Goal: Information Seeking & Learning: Learn about a topic

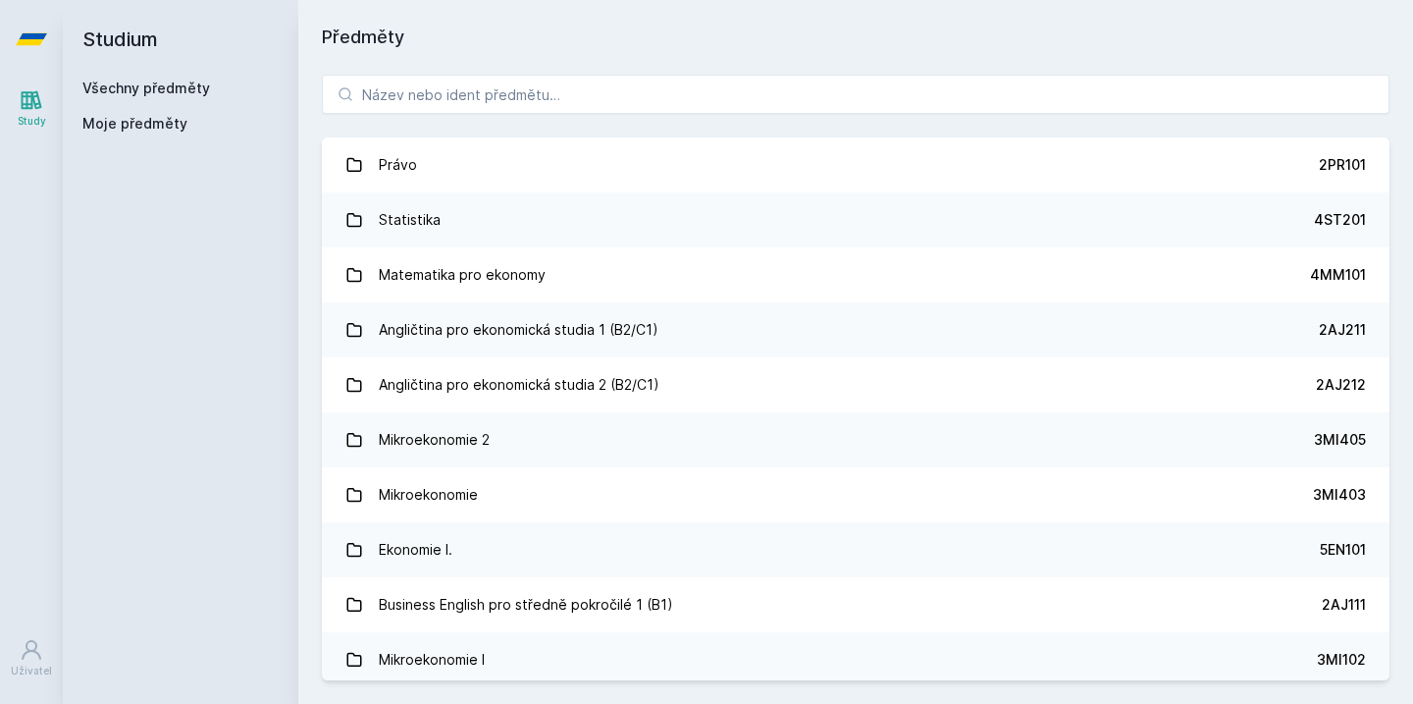
click at [557, 93] on input "search" at bounding box center [856, 94] width 1068 height 39
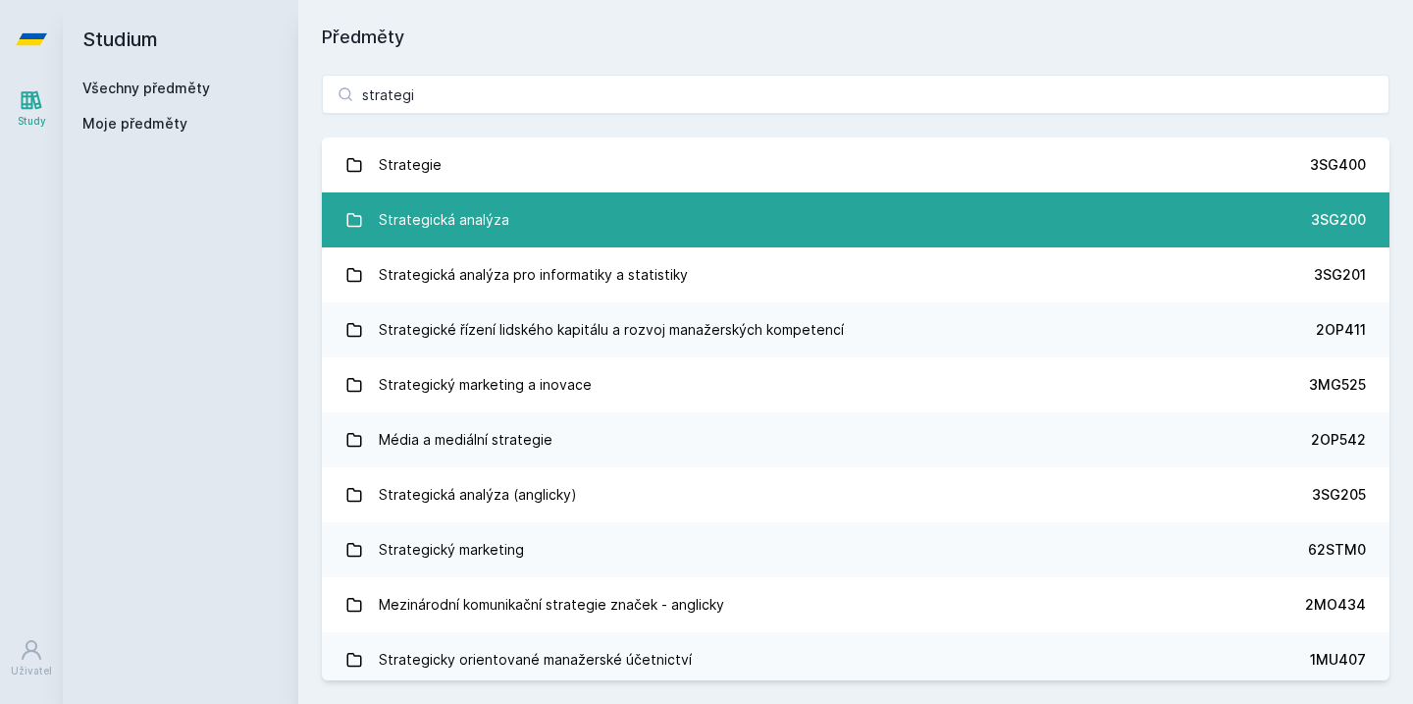
type input "strategi"
click at [532, 212] on link "Strategická analýza 3SG200" at bounding box center [856, 219] width 1068 height 55
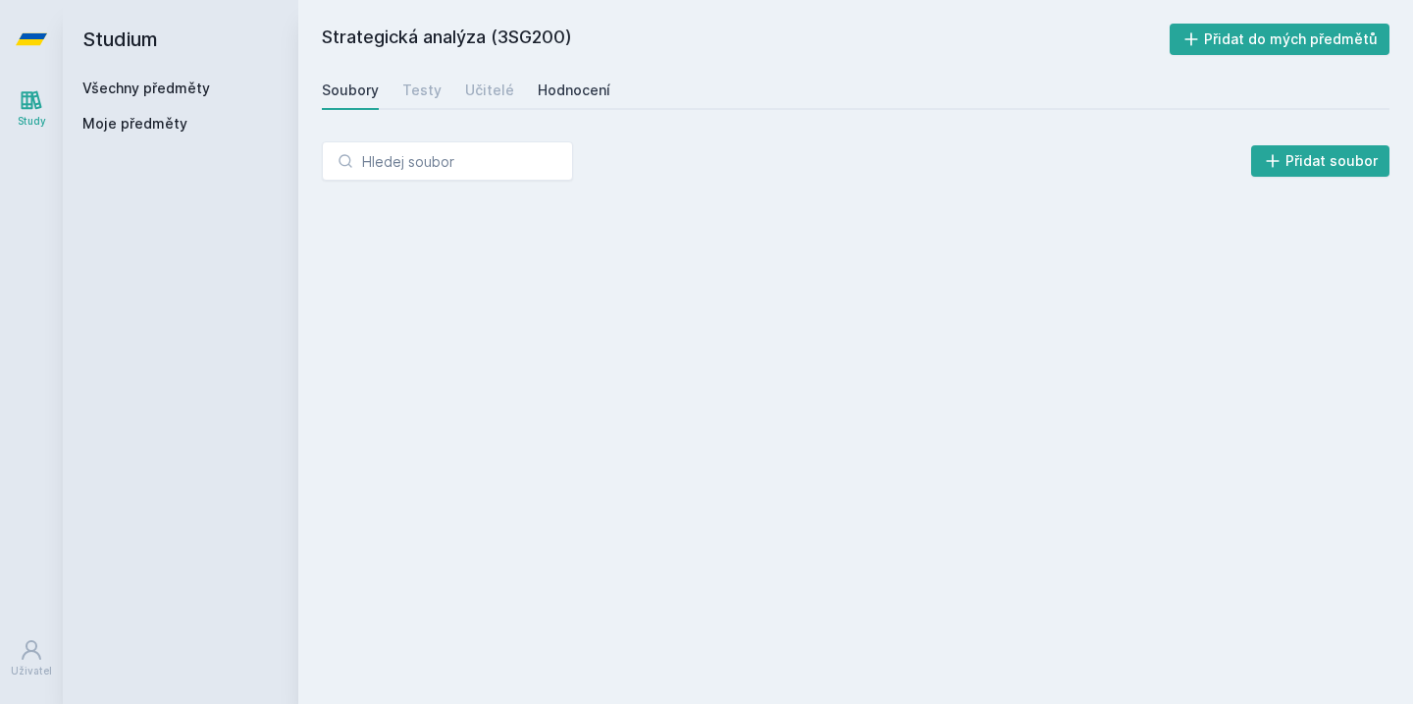
click at [565, 97] on div "Hodnocení" at bounding box center [574, 90] width 73 height 20
click at [486, 89] on div "Učitelé" at bounding box center [489, 90] width 49 height 20
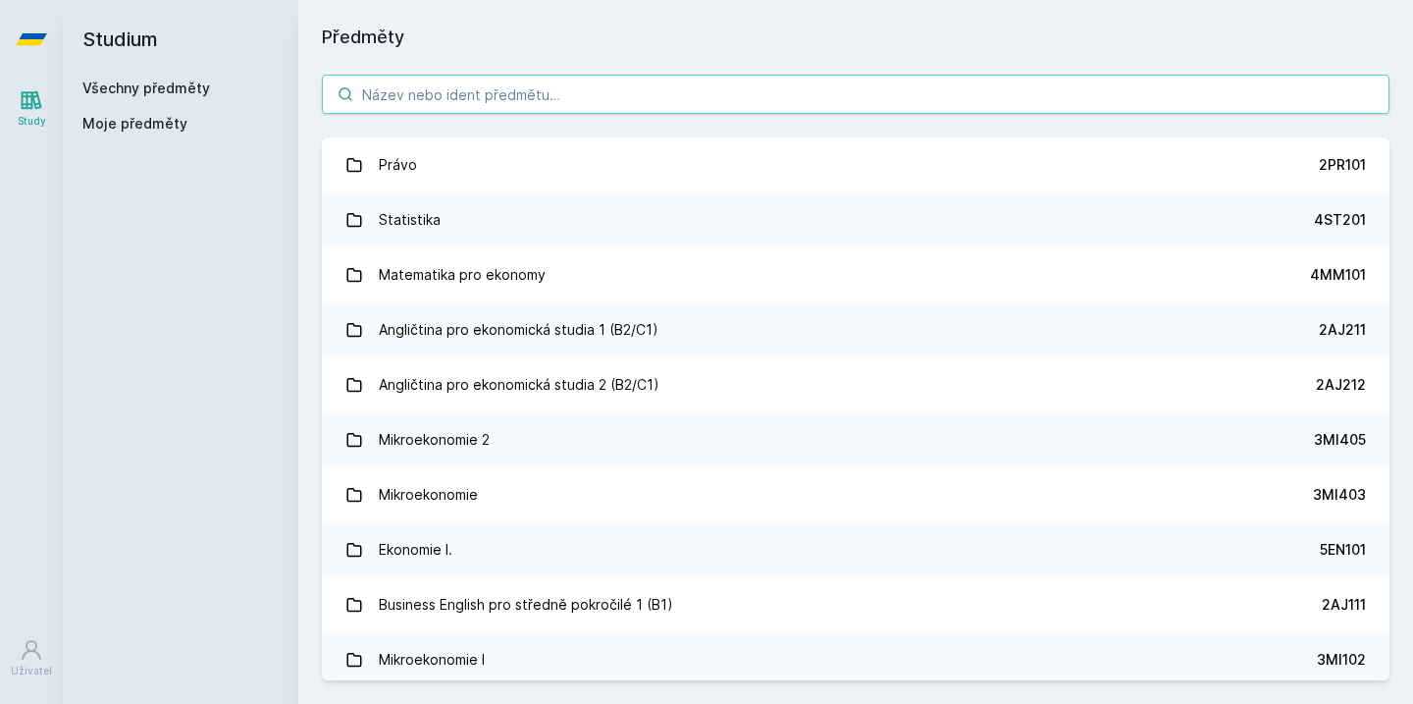
click at [617, 96] on input "search" at bounding box center [856, 94] width 1068 height 39
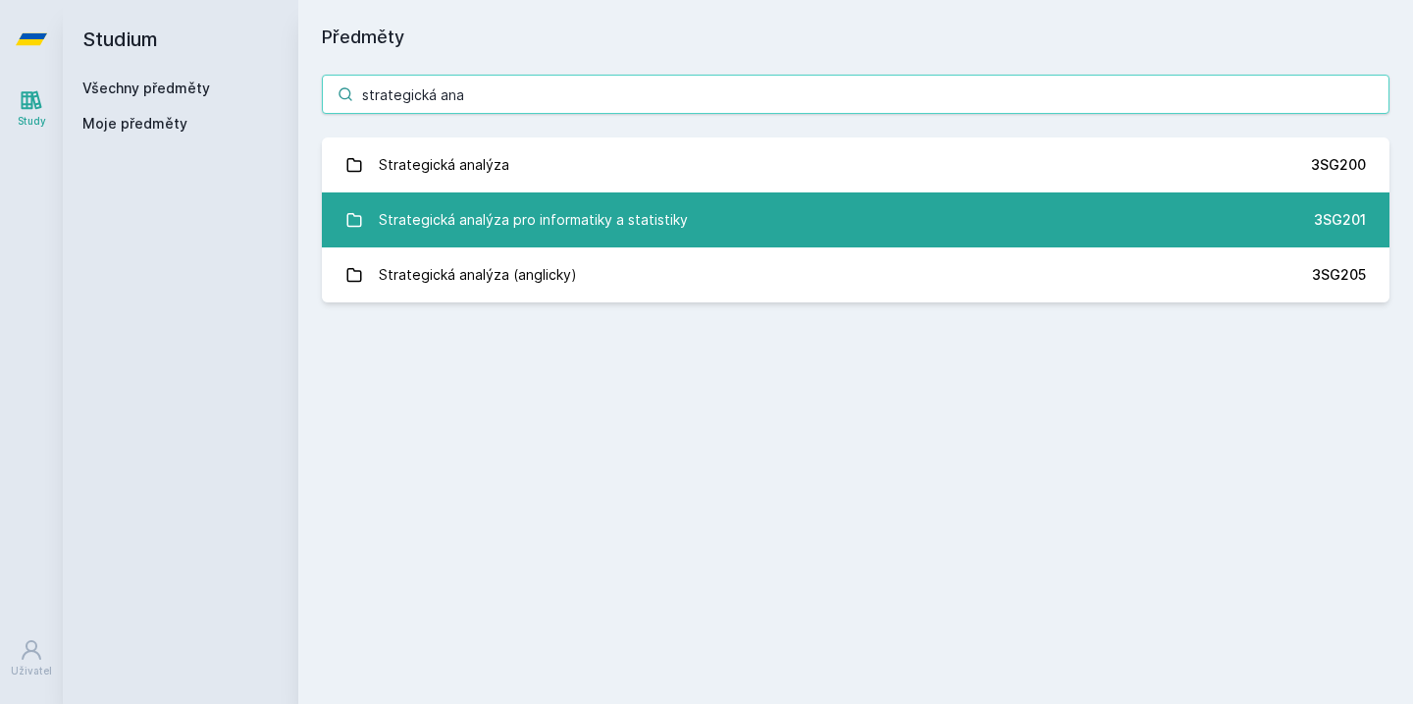
type input "strategická ana"
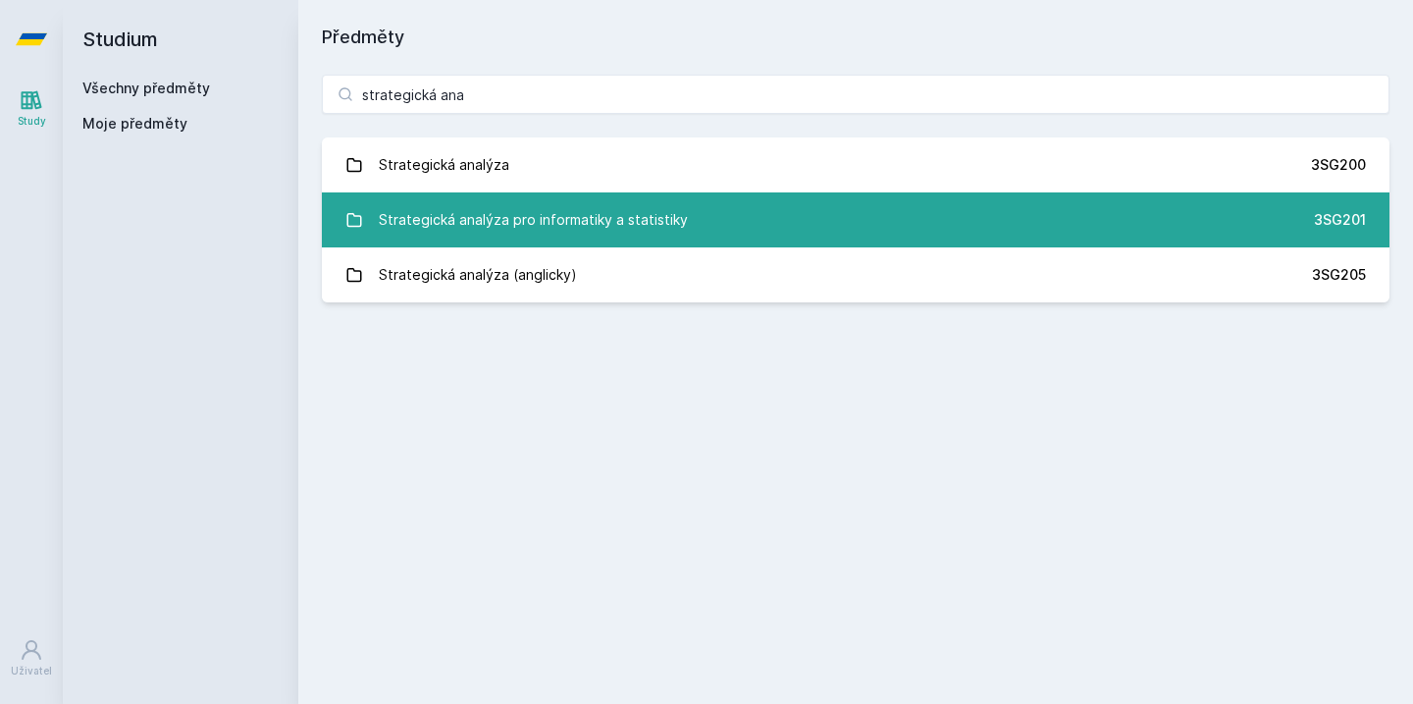
click at [666, 216] on div "Strategická analýza pro informatiky a statistiky" at bounding box center [533, 219] width 309 height 39
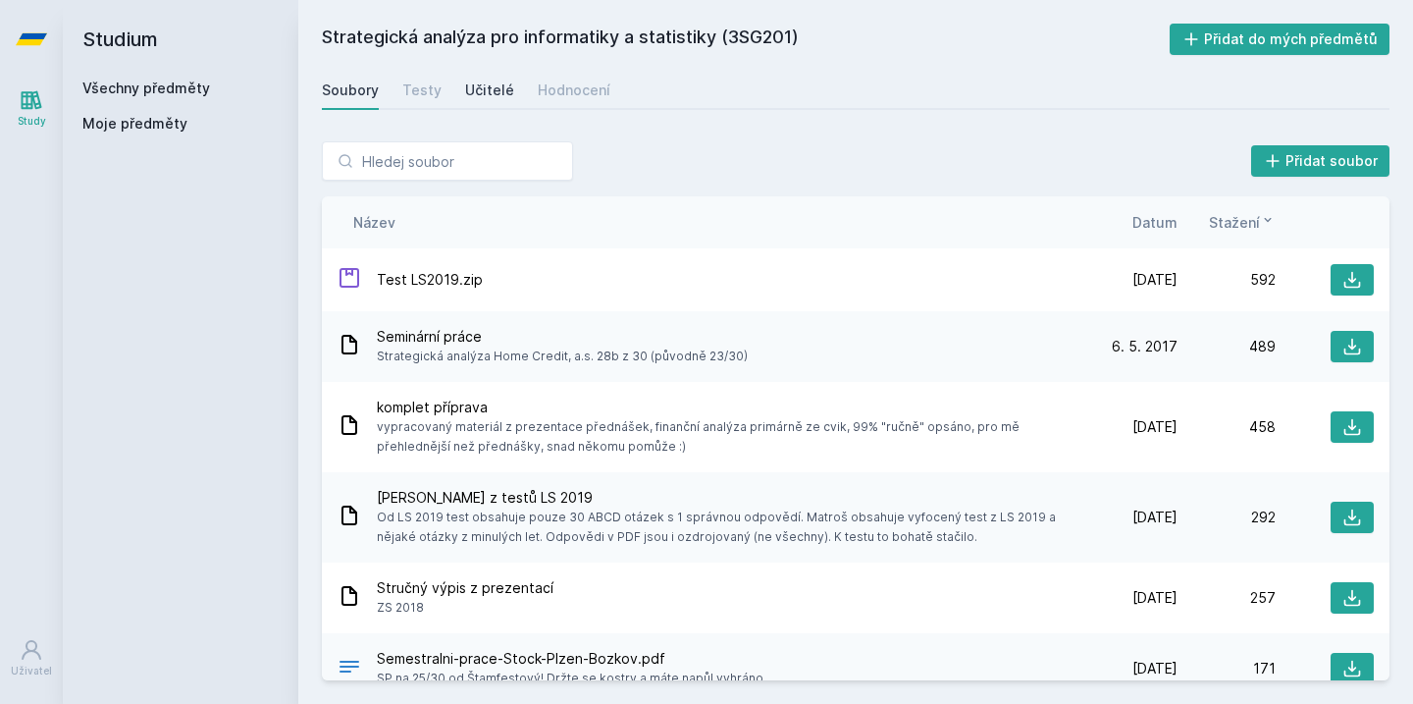
click at [479, 94] on div "Učitelé" at bounding box center [489, 90] width 49 height 20
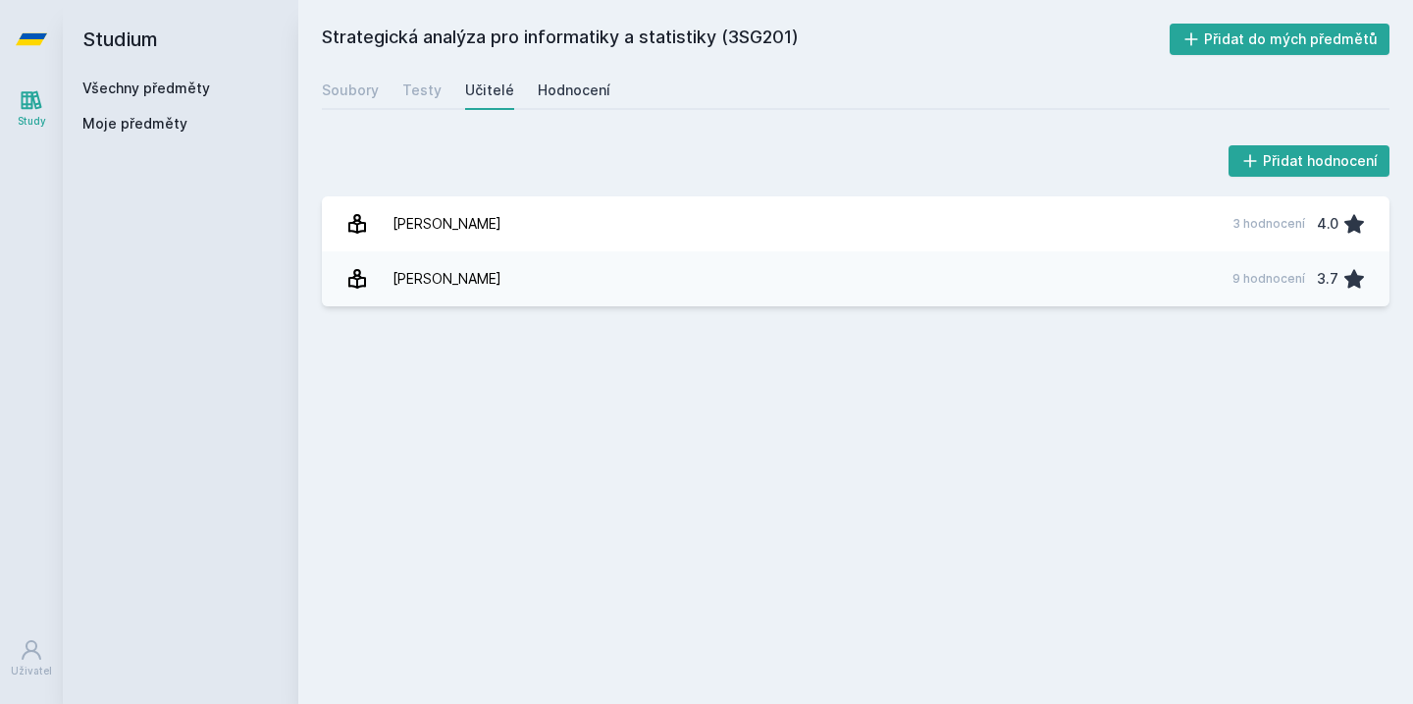
click at [586, 91] on div "Hodnocení" at bounding box center [574, 90] width 73 height 20
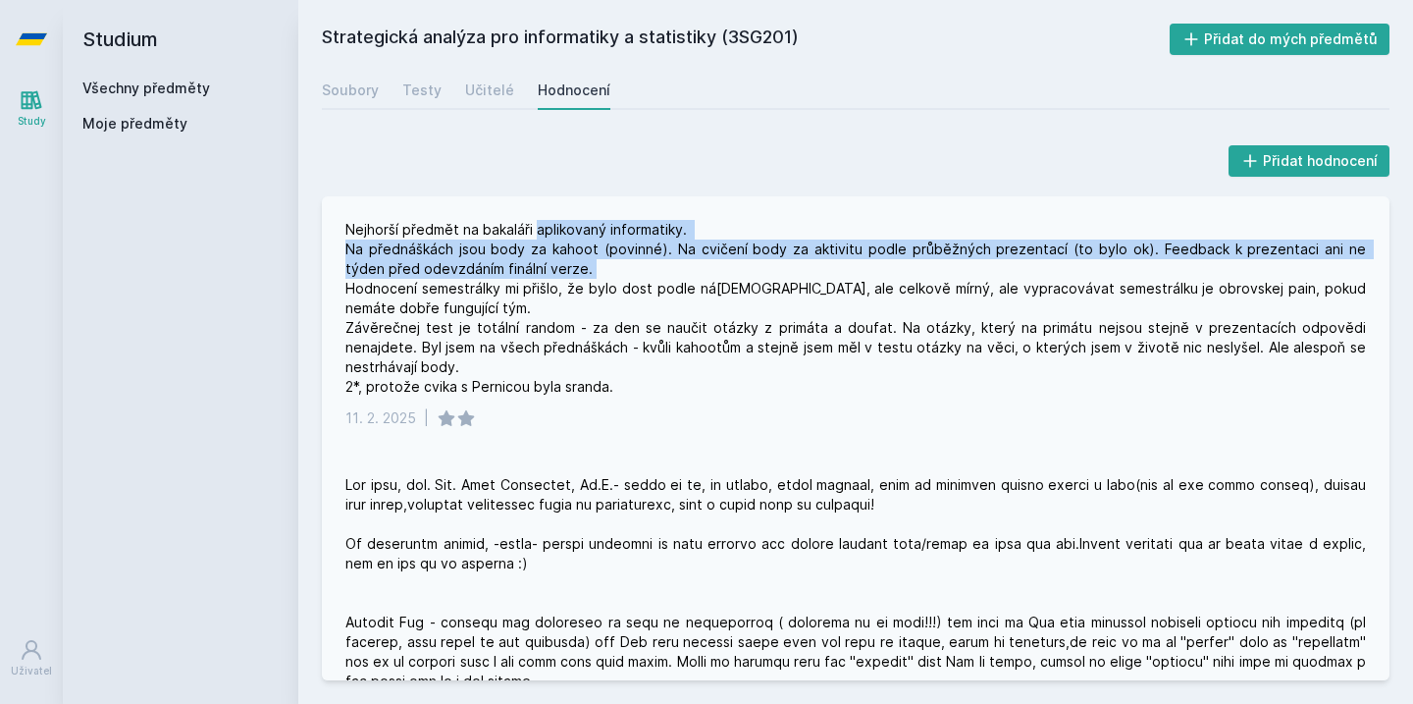
drag, startPoint x: 537, startPoint y: 234, endPoint x: 560, endPoint y: 249, distance: 28.3
click at [562, 251] on div "Nejhorší předmět na bakaláři aplikovaný informatiky. Na přednáškách jsou body z…" at bounding box center [856, 308] width 1021 height 177
drag, startPoint x: 666, startPoint y: 246, endPoint x: 725, endPoint y: 270, distance: 63.4
click at [726, 271] on div "Nejhorší předmět na bakaláři aplikovaný informatiky. Na přednáškách jsou body z…" at bounding box center [856, 308] width 1021 height 177
click at [725, 270] on div "Nejhorší předmět na bakaláři aplikovaný informatiky. Na přednáškách jsou body z…" at bounding box center [856, 308] width 1021 height 177
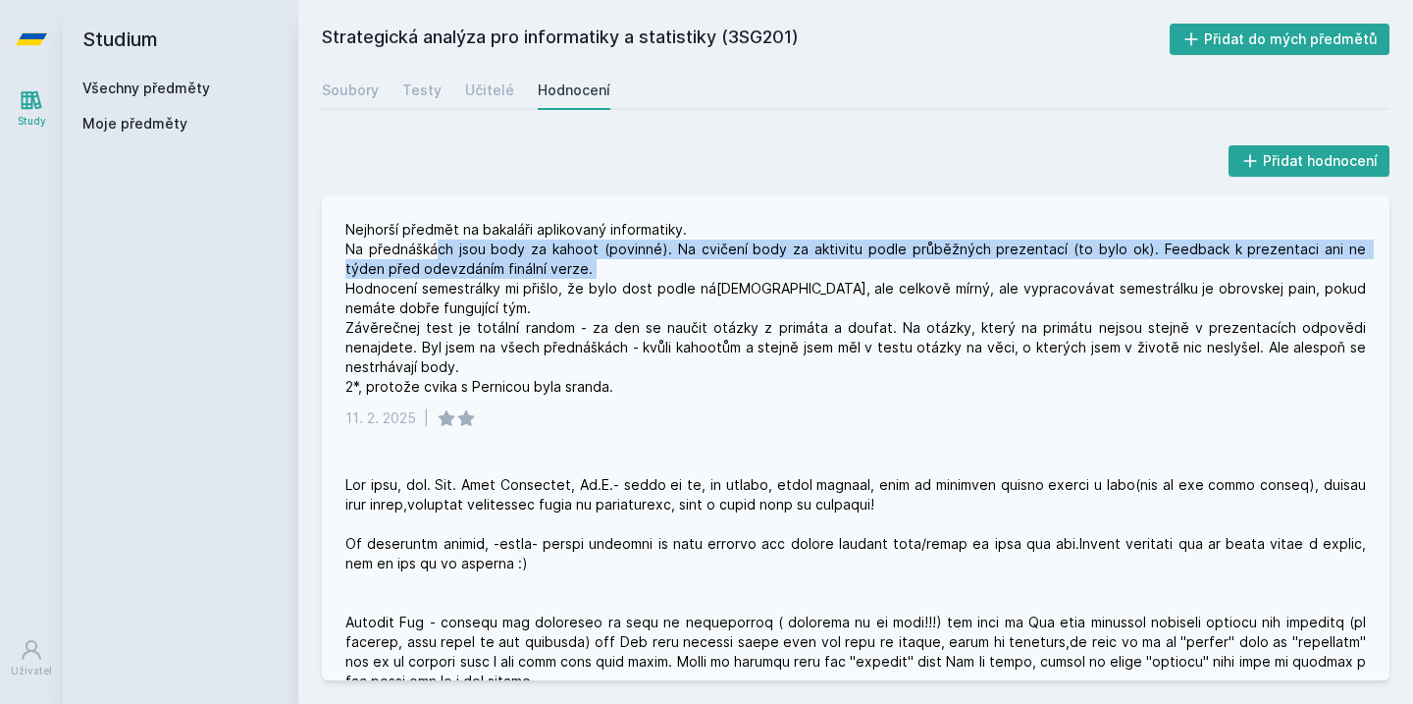
drag, startPoint x: 610, startPoint y: 270, endPoint x: 438, endPoint y: 243, distance: 173.8
click at [438, 243] on div "Nejhorší předmět na bakaláři aplikovaný informatiky. Na přednáškách jsou body z…" at bounding box center [856, 308] width 1021 height 177
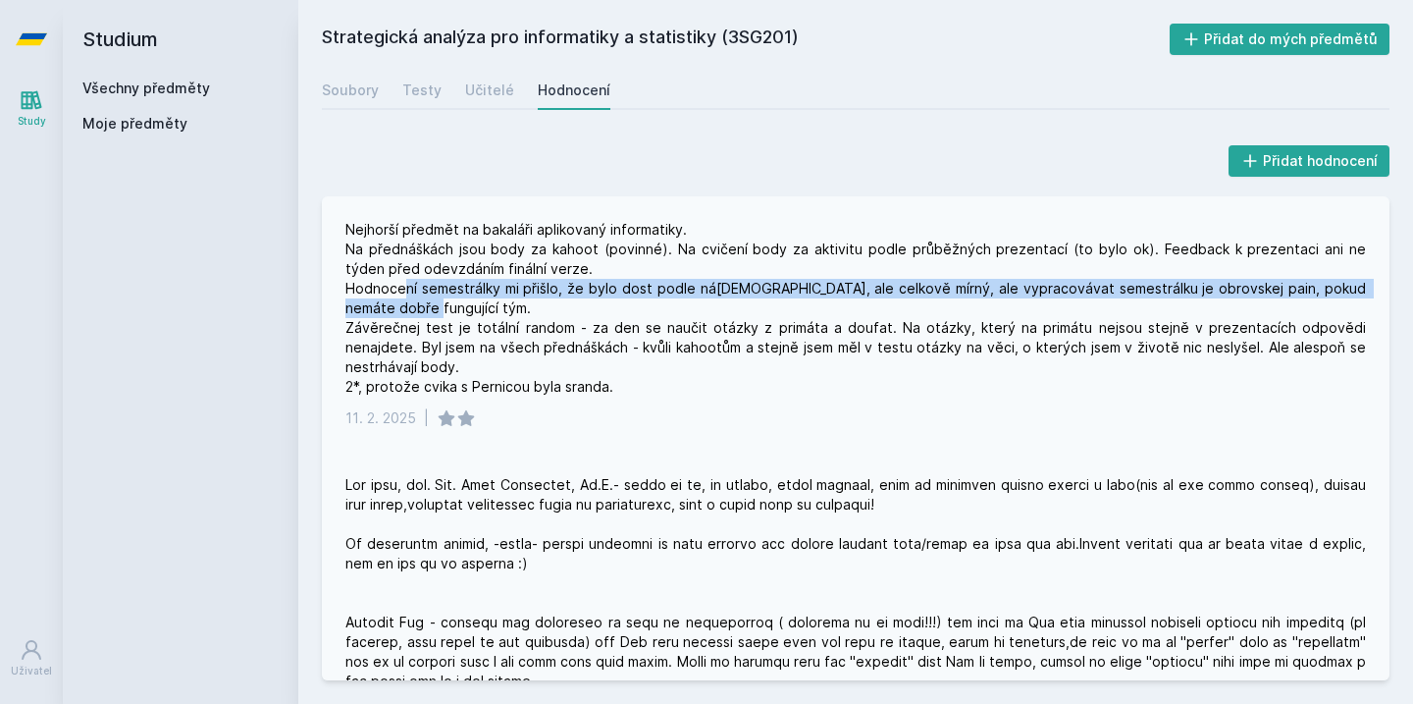
drag, startPoint x: 404, startPoint y: 287, endPoint x: 438, endPoint y: 301, distance: 36.5
click at [438, 301] on div "Nejhorší předmět na bakaláři aplikovaný informatiky. Na přednáškách jsou body z…" at bounding box center [856, 308] width 1021 height 177
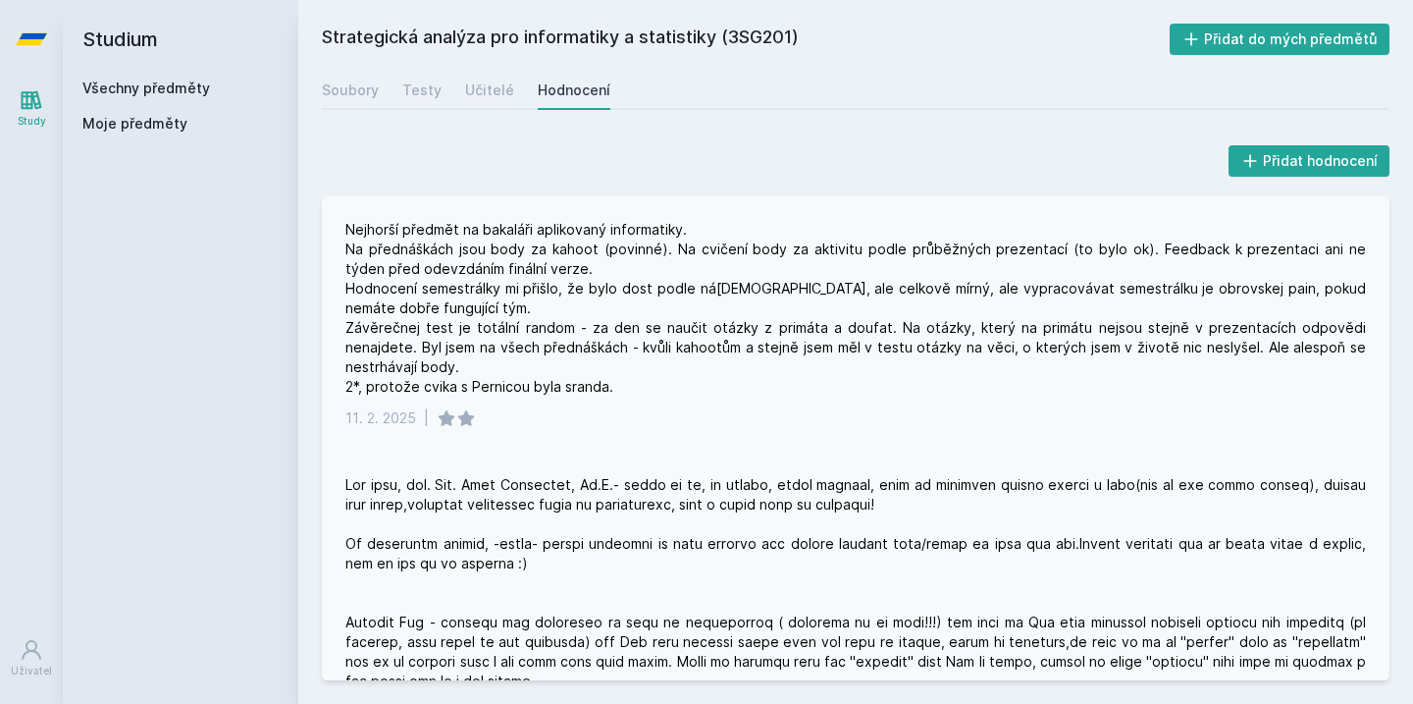
click at [439, 305] on div "Nejhorší předmět na bakaláři aplikovaný informatiky. Na přednáškách jsou body z…" at bounding box center [856, 308] width 1021 height 177
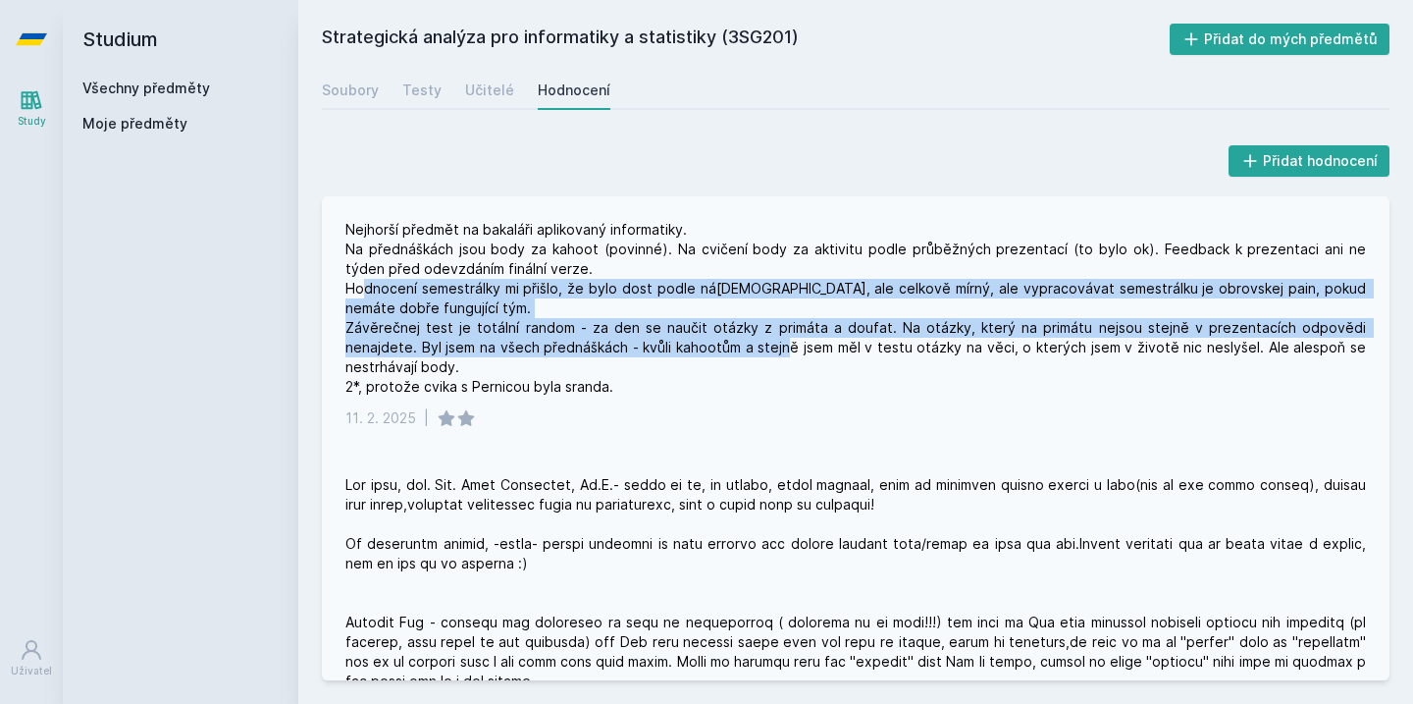
drag, startPoint x: 361, startPoint y: 290, endPoint x: 813, endPoint y: 353, distance: 456.0
click at [813, 353] on div "Nejhorší předmět na bakaláři aplikovaný informatiky. Na přednáškách jsou body z…" at bounding box center [856, 308] width 1021 height 177
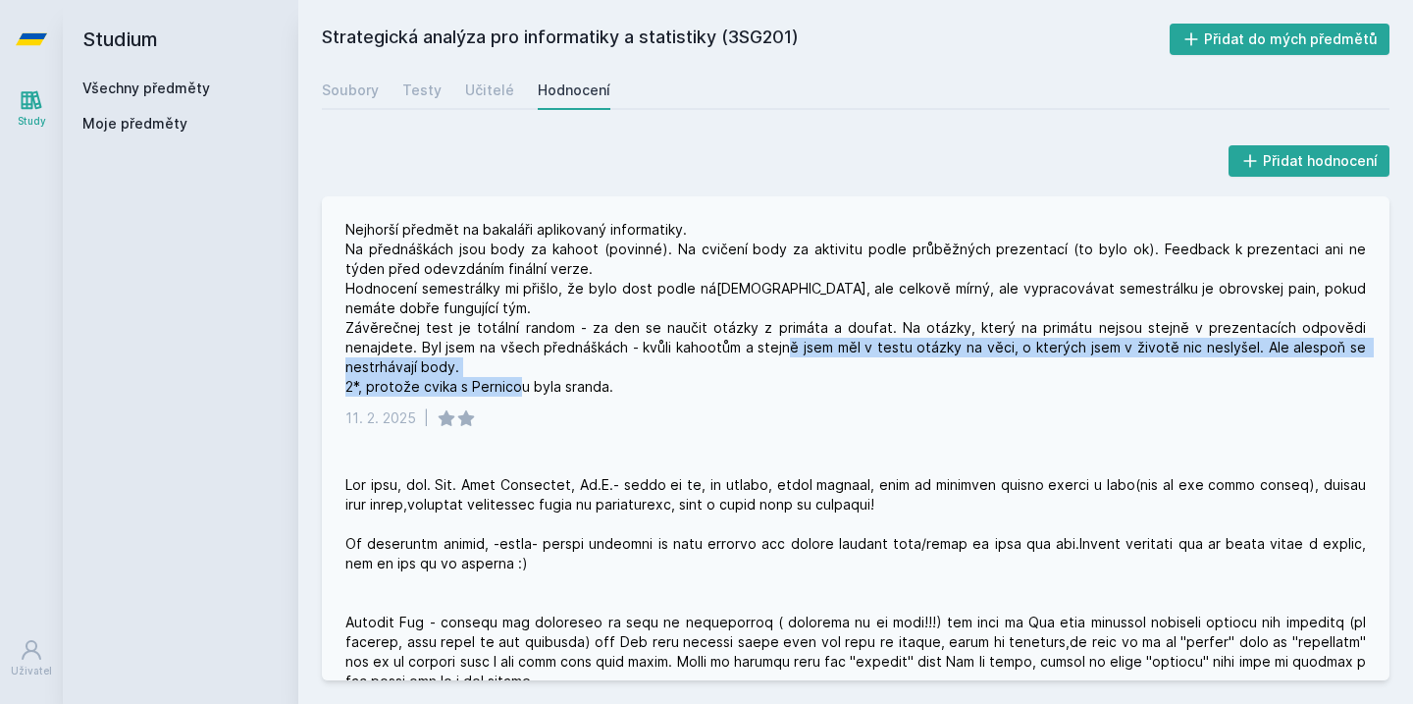
drag, startPoint x: 813, startPoint y: 353, endPoint x: 804, endPoint y: 373, distance: 21.5
click at [804, 376] on div "Nejhorší předmět na bakaláři aplikovaný informatiky. Na přednáškách jsou body z…" at bounding box center [856, 308] width 1021 height 177
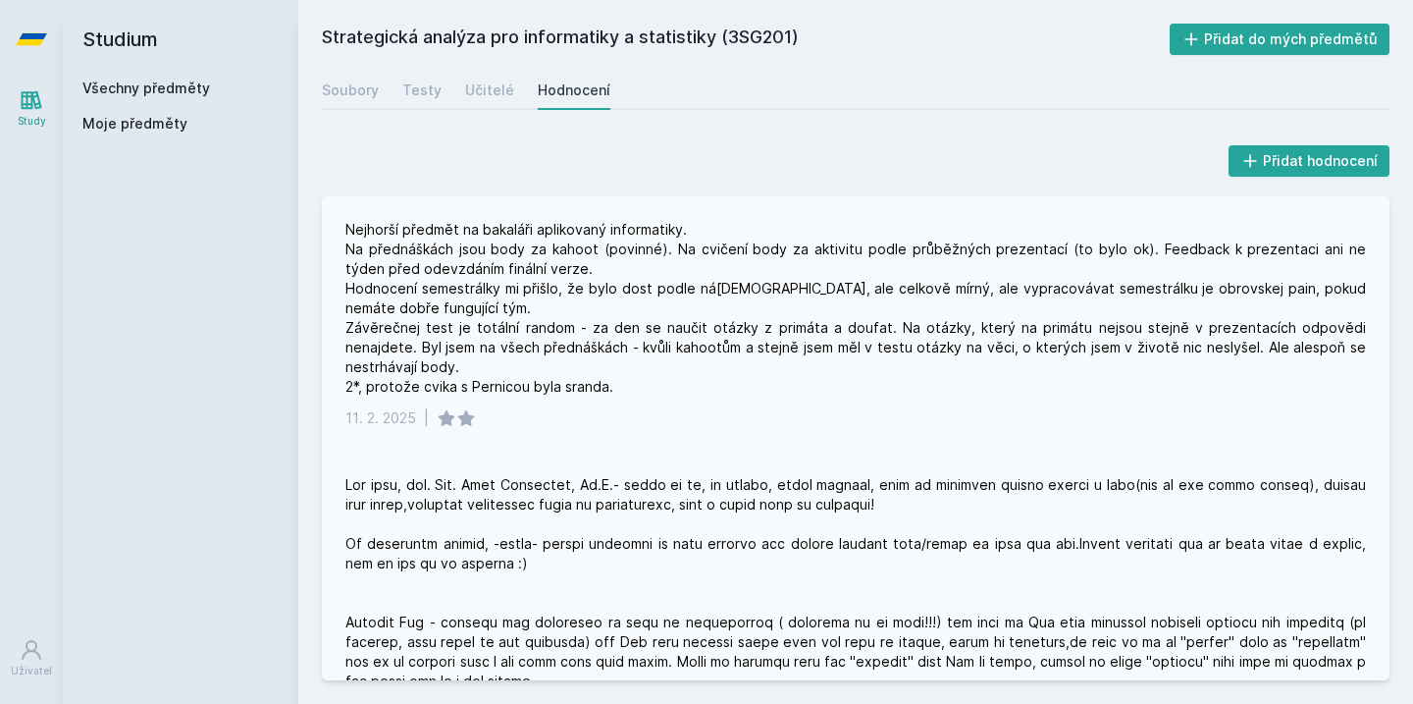
click at [784, 386] on div "Nejhorší předmět na bakaláři aplikovaný informatiky. Na přednáškách jsou body z…" at bounding box center [856, 308] width 1021 height 177
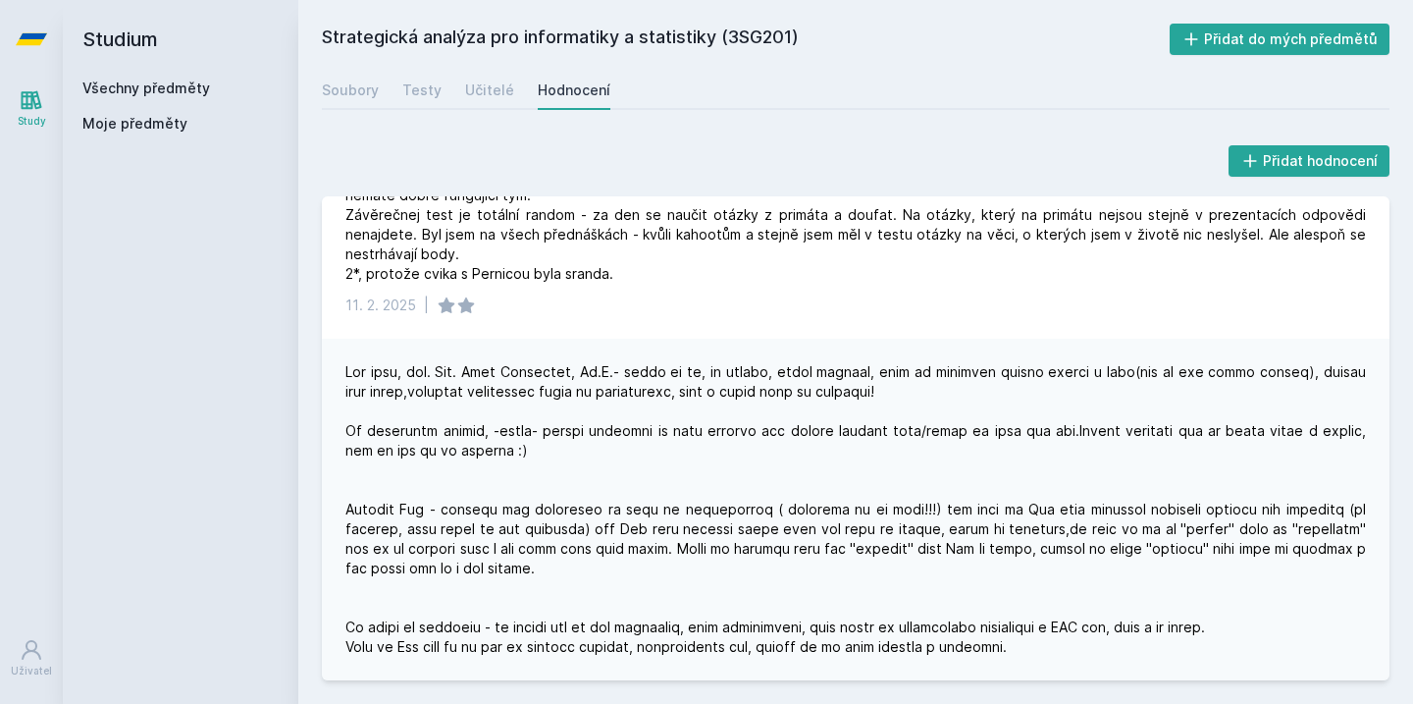
scroll to position [120, 0]
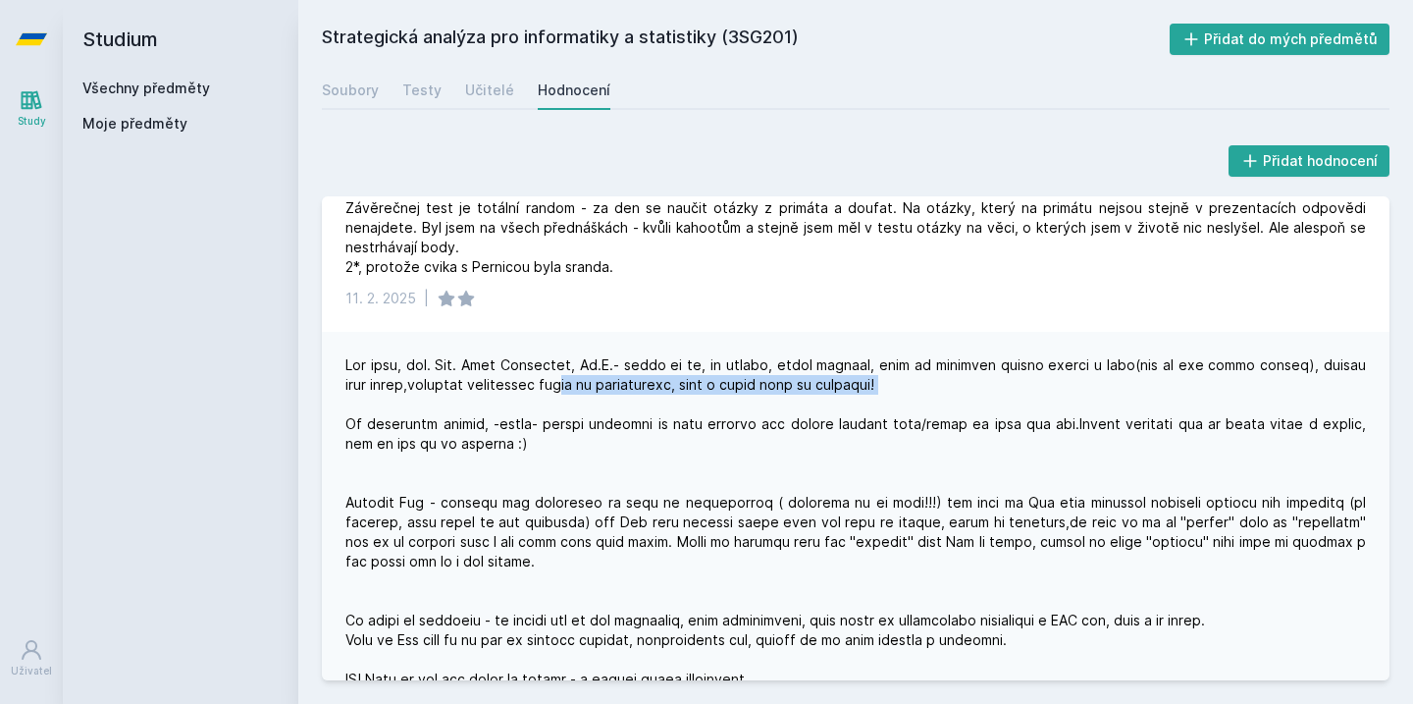
drag, startPoint x: 569, startPoint y: 385, endPoint x: 644, endPoint y: 404, distance: 77.1
click at [644, 405] on div at bounding box center [856, 522] width 1021 height 334
click at [644, 404] on div at bounding box center [856, 522] width 1021 height 334
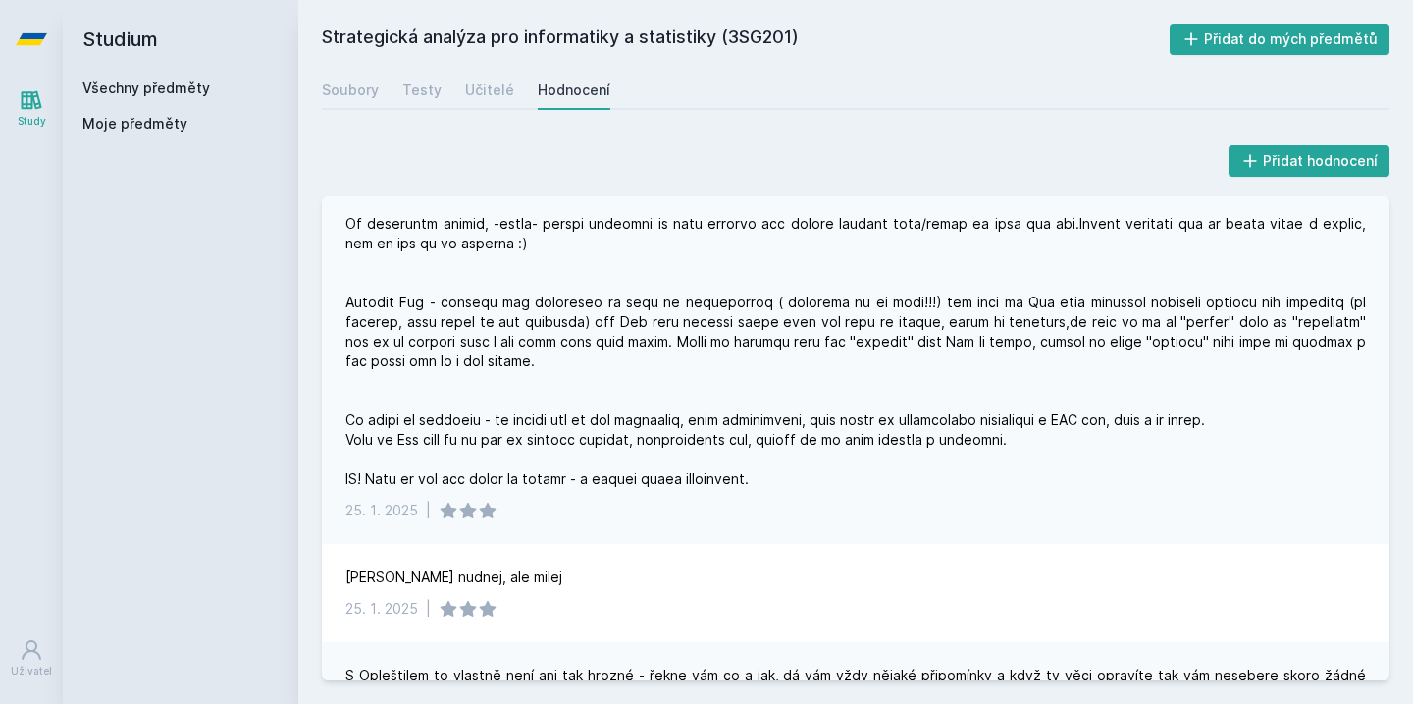
scroll to position [316, 0]
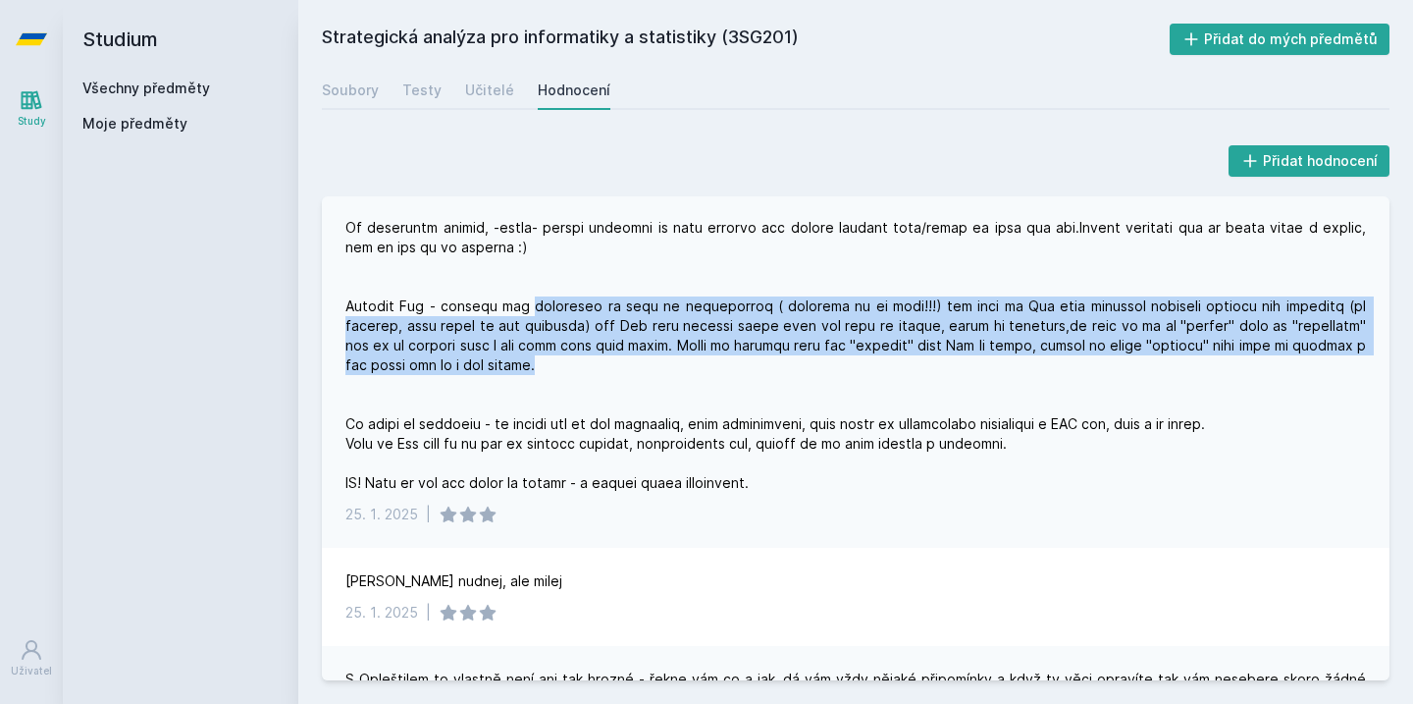
drag, startPoint x: 534, startPoint y: 298, endPoint x: 596, endPoint y: 360, distance: 87.5
click at [596, 360] on div at bounding box center [856, 326] width 1021 height 334
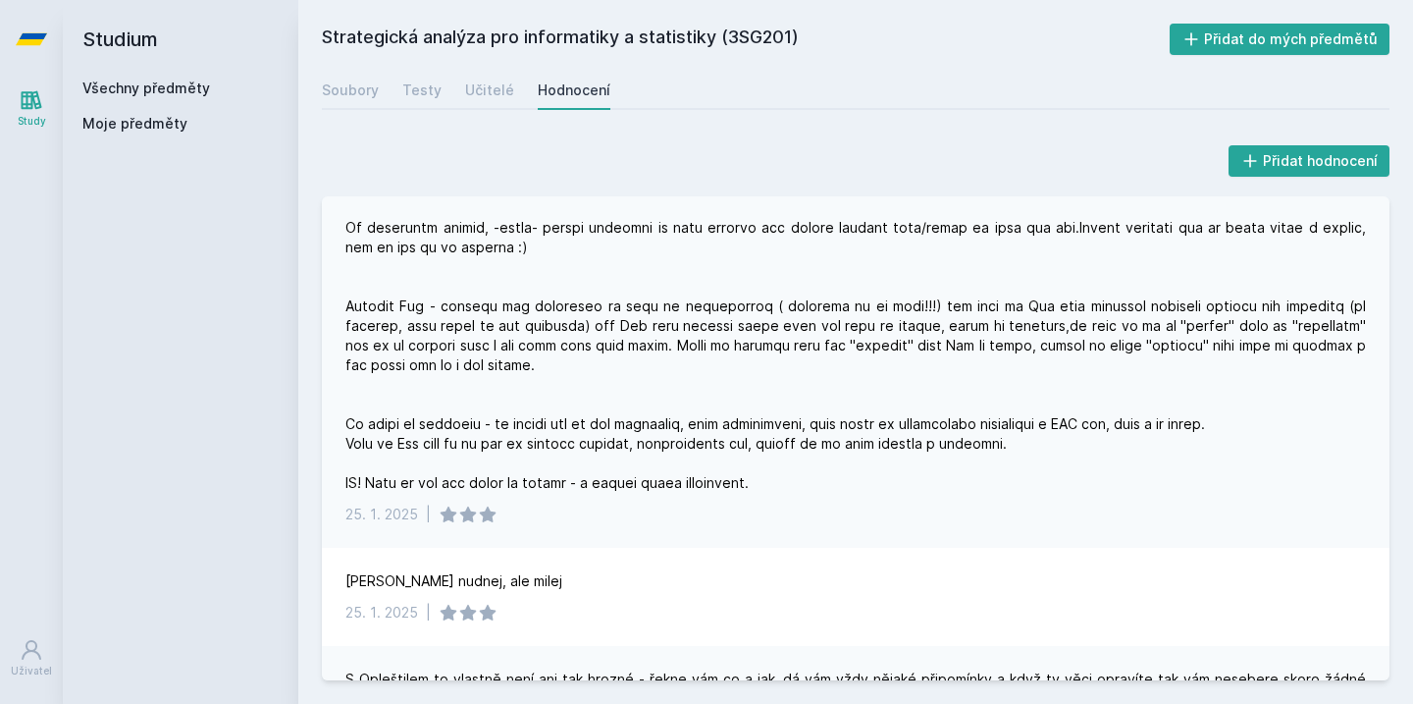
click at [599, 362] on div at bounding box center [856, 326] width 1021 height 334
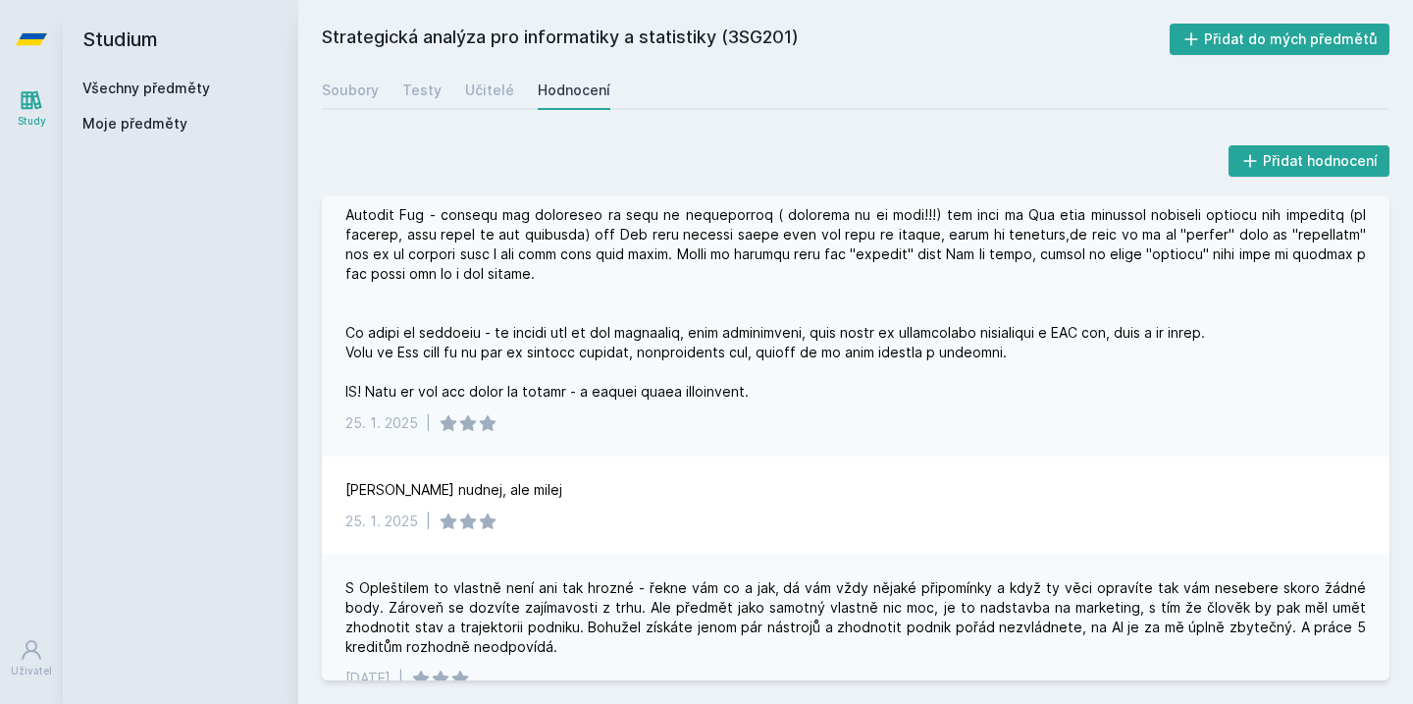
scroll to position [414, 0]
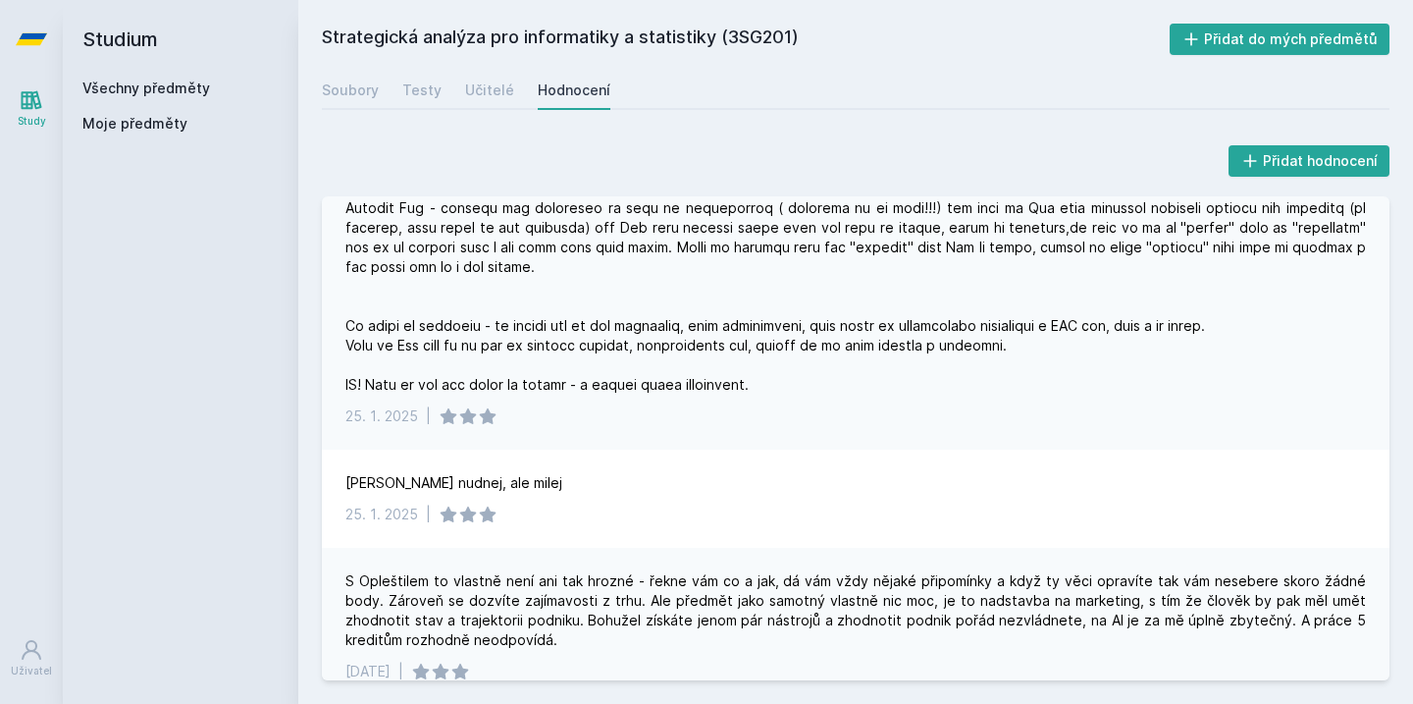
drag, startPoint x: 663, startPoint y: 236, endPoint x: 690, endPoint y: 419, distance: 185.6
click at [690, 419] on div "[DATE] |" at bounding box center [856, 243] width 1068 height 412
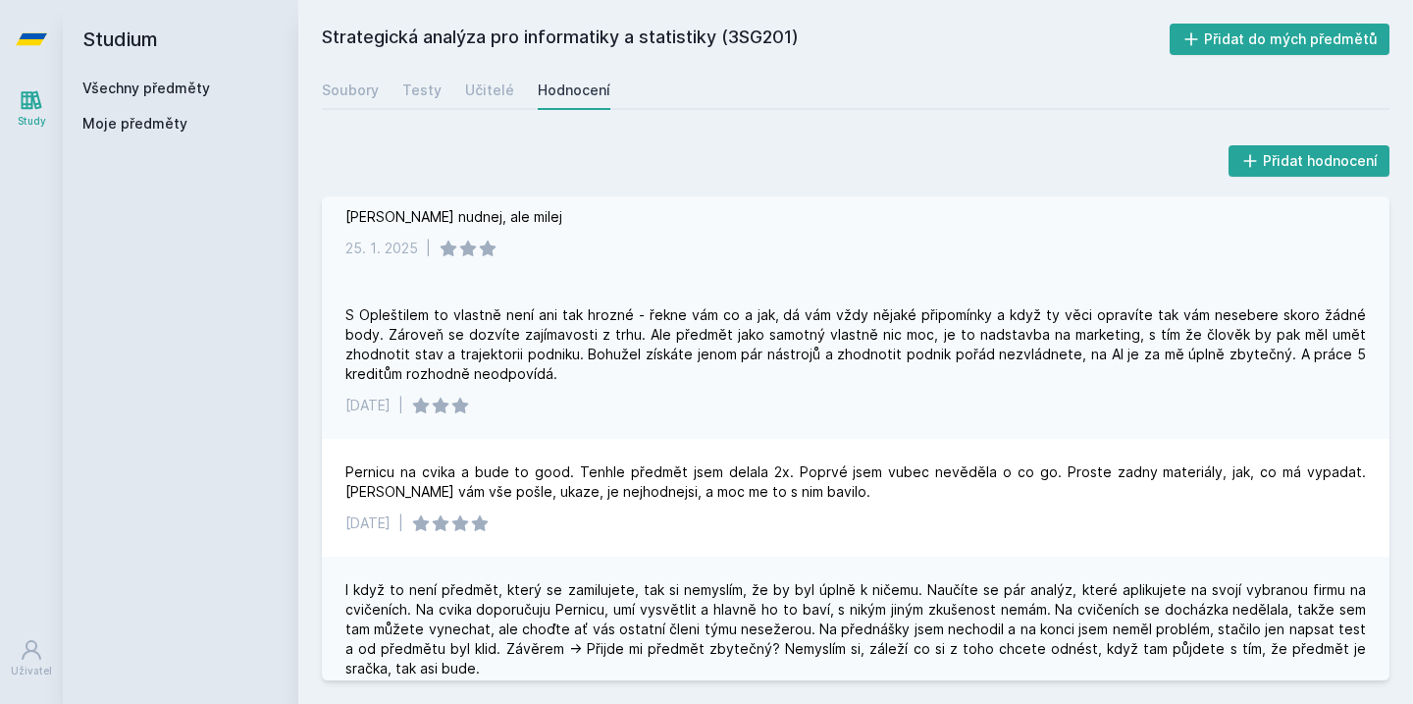
scroll to position [692, 0]
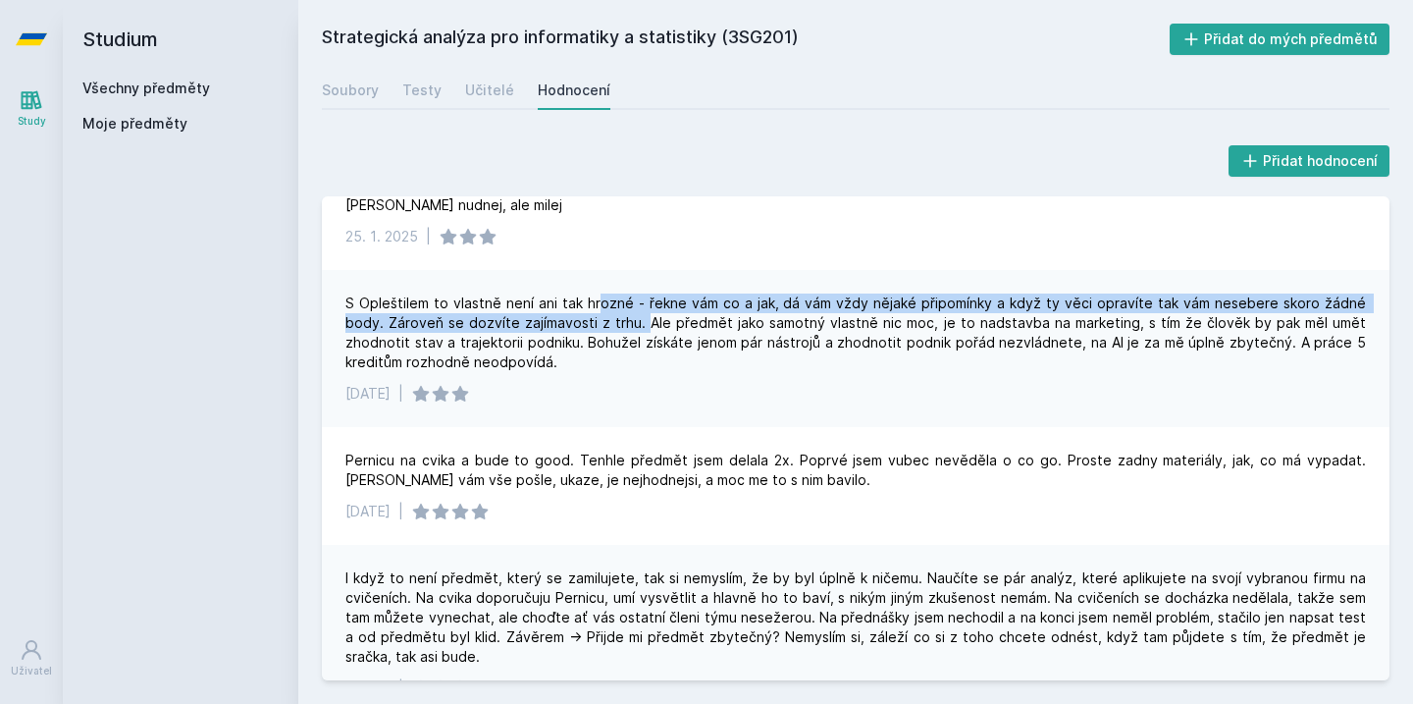
drag, startPoint x: 590, startPoint y: 322, endPoint x: 598, endPoint y: 343, distance: 22.1
click at [598, 344] on div "S Opleštilem to vlastně není ani tak hrozné - řekne vám co a jak, dá vám vždy n…" at bounding box center [856, 332] width 1021 height 79
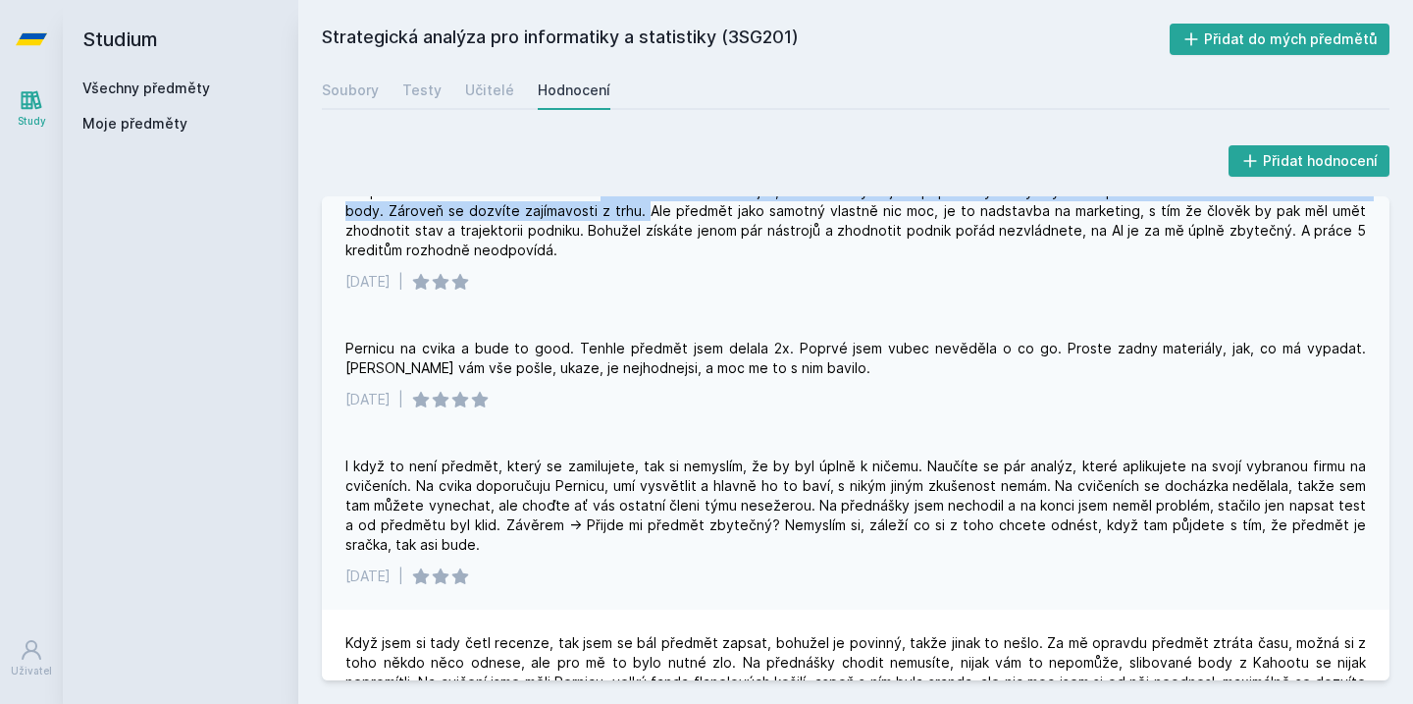
scroll to position [806, 0]
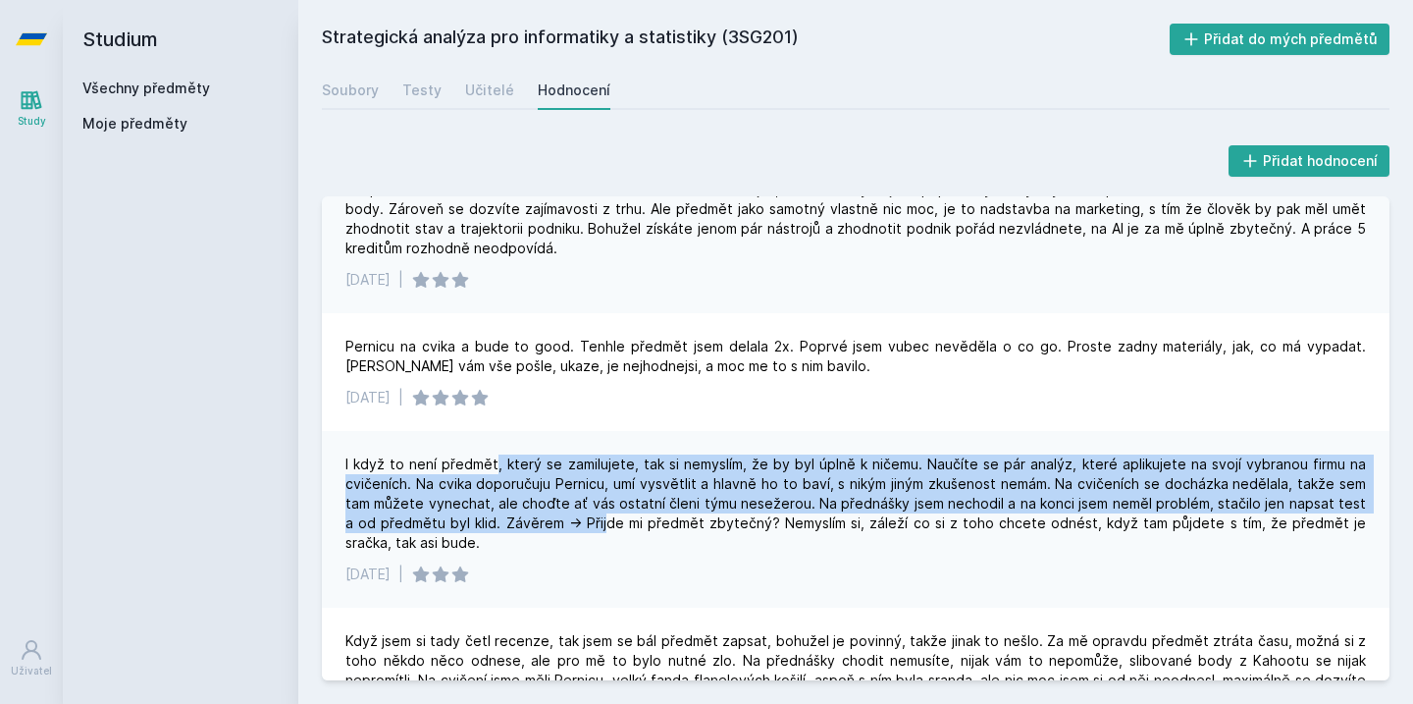
drag, startPoint x: 496, startPoint y: 486, endPoint x: 590, endPoint y: 544, distance: 110.6
click at [590, 544] on div "I když to není předmět, který se zamilujete, tak si nemyslím, že by byl úplně k…" at bounding box center [856, 503] width 1021 height 98
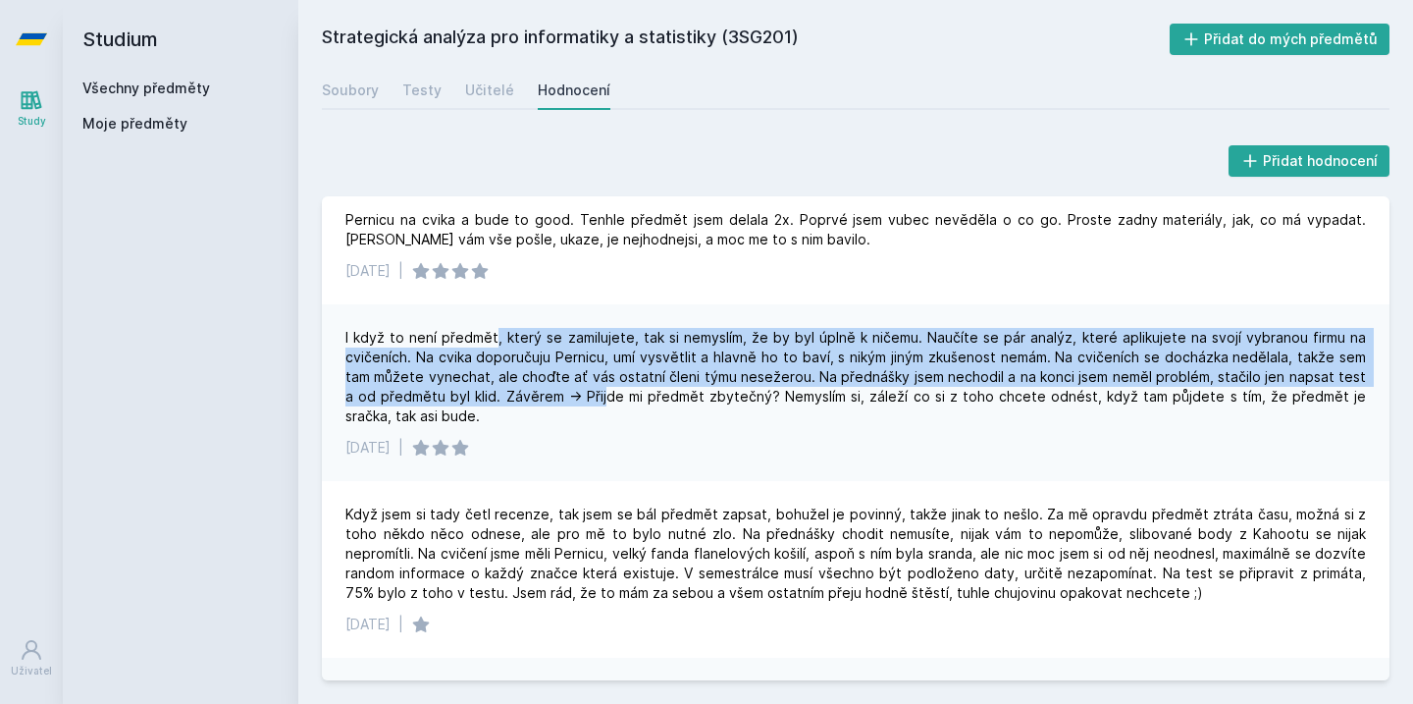
scroll to position [947, 0]
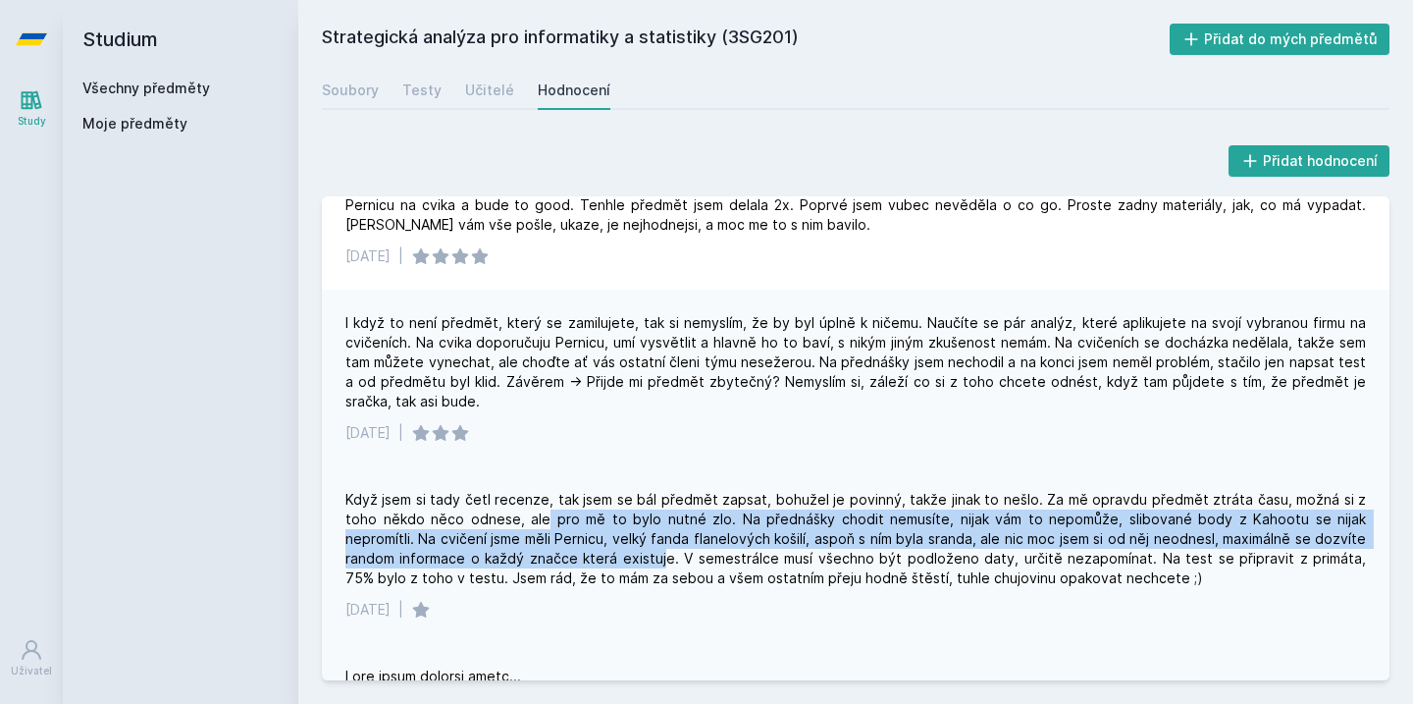
drag, startPoint x: 499, startPoint y: 530, endPoint x: 607, endPoint y: 580, distance: 119.0
click at [607, 580] on div "Když jsem si tady četl recenze, tak jsem se bál předmět zapsat, bohužel je povi…" at bounding box center [856, 539] width 1021 height 98
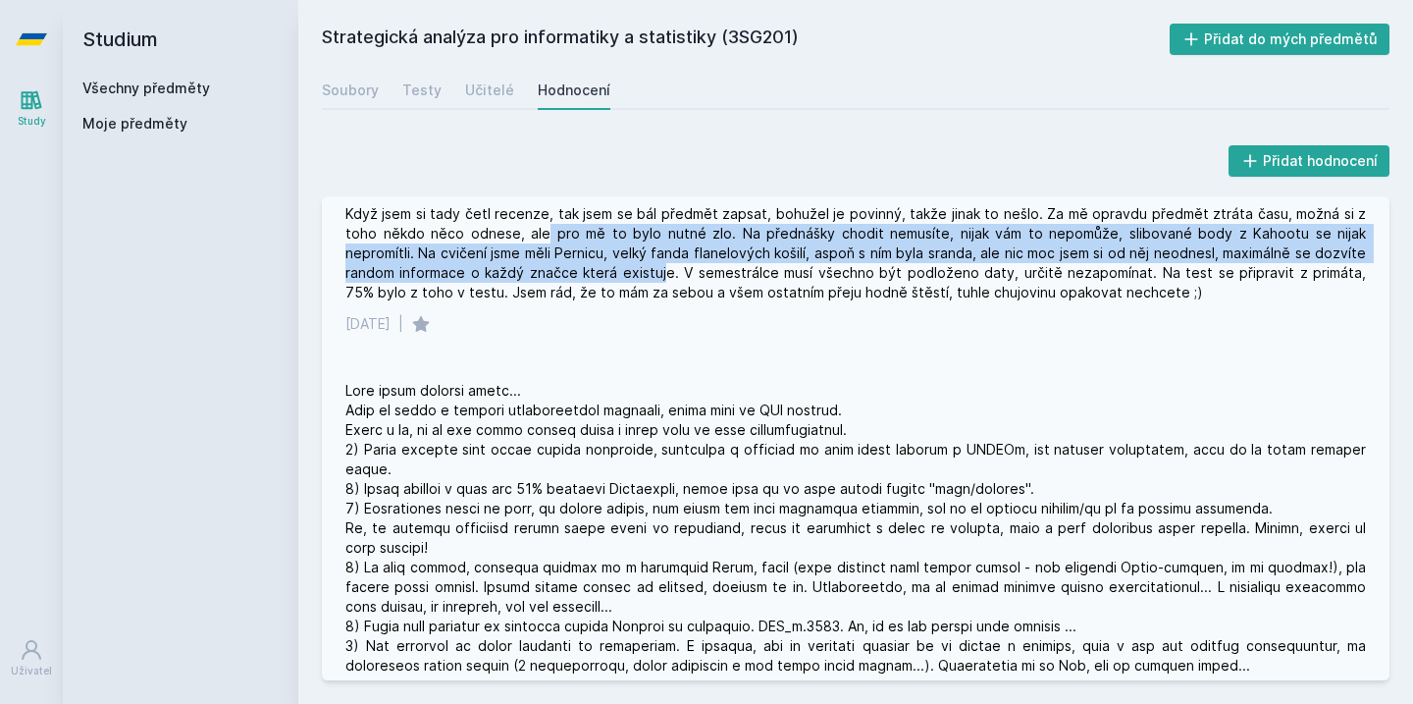
scroll to position [1238, 0]
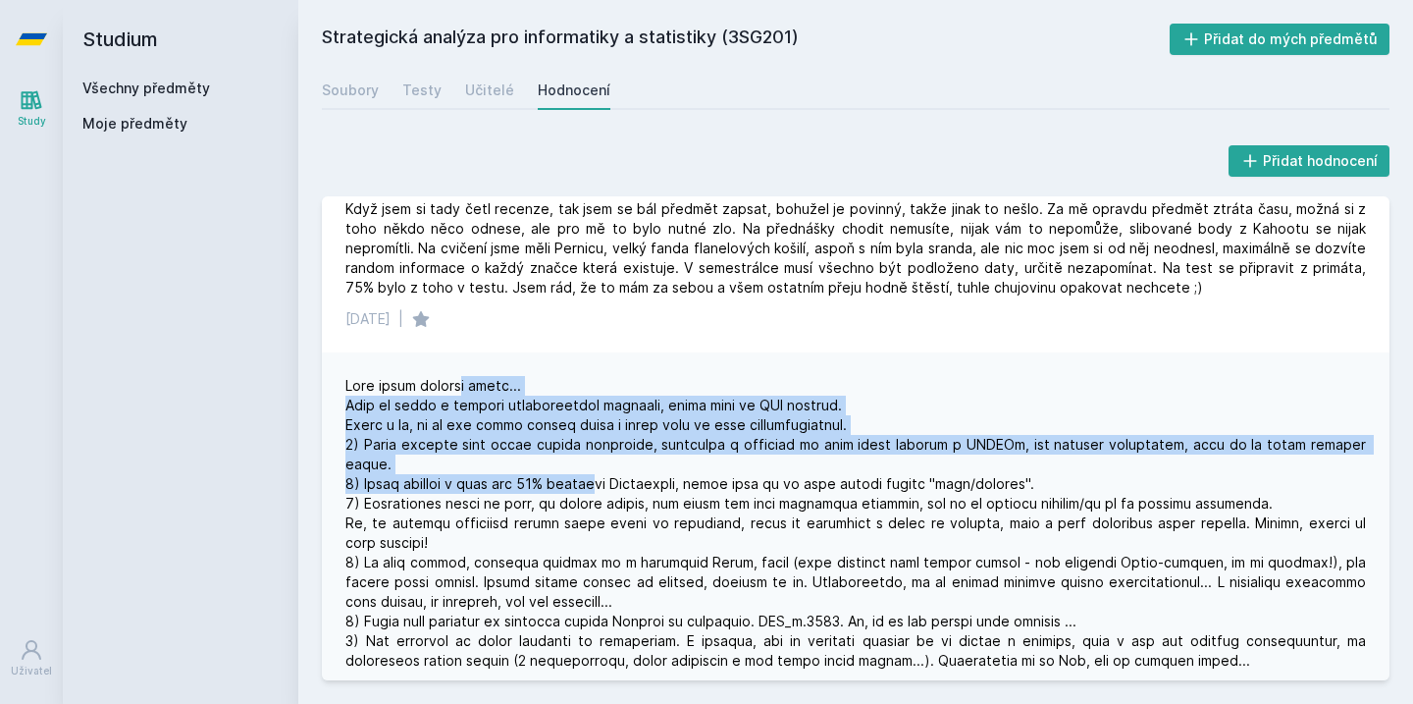
drag, startPoint x: 468, startPoint y: 410, endPoint x: 603, endPoint y: 487, distance: 154.7
click at [603, 487] on div at bounding box center [856, 592] width 1021 height 432
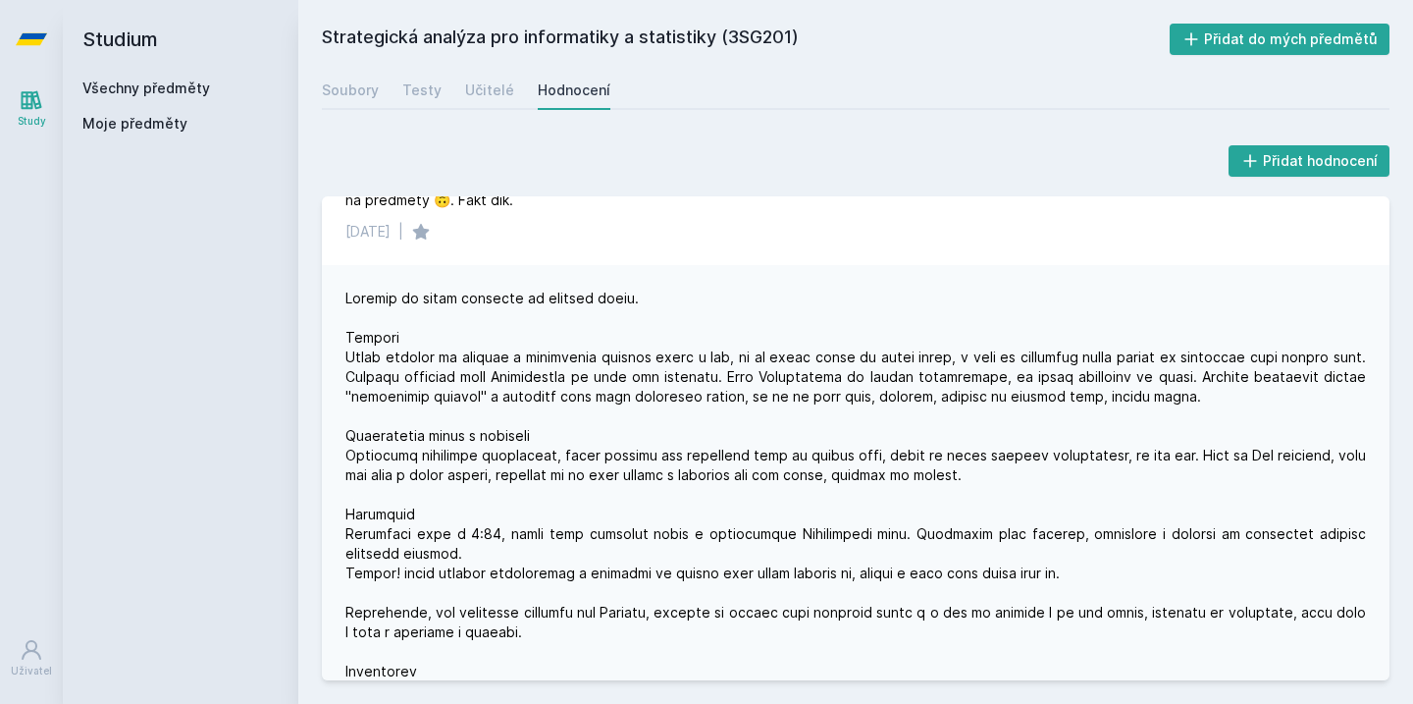
scroll to position [2019, 0]
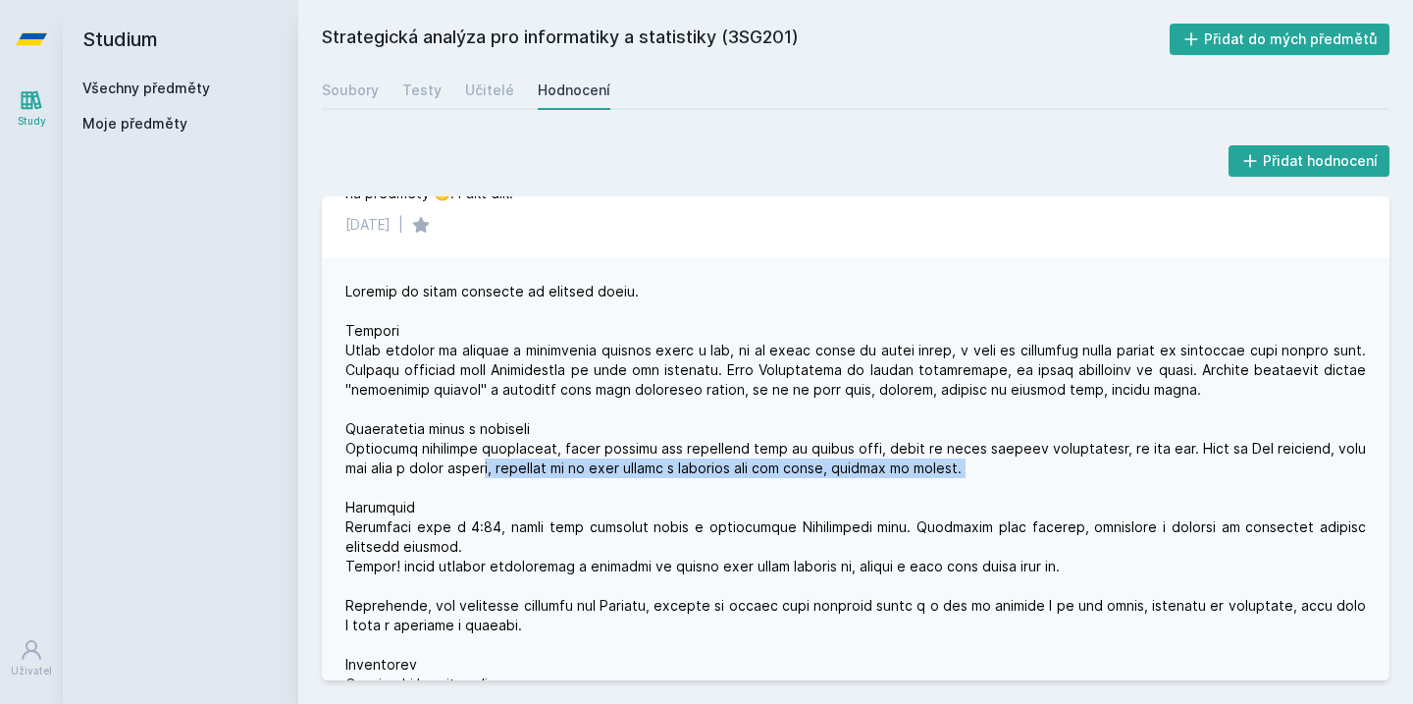
drag, startPoint x: 493, startPoint y: 458, endPoint x: 584, endPoint y: 477, distance: 93.2
click at [585, 478] on div at bounding box center [856, 596] width 1021 height 628
click at [584, 477] on div at bounding box center [856, 596] width 1021 height 628
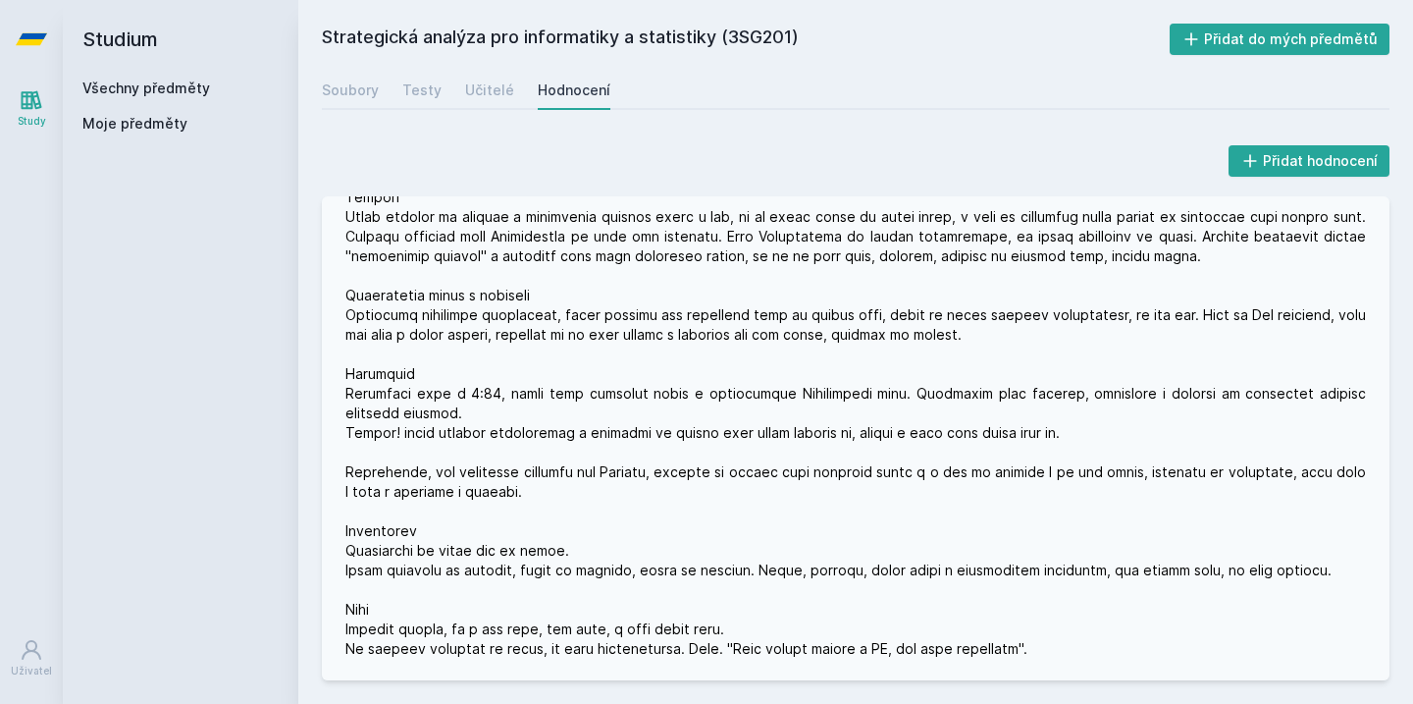
scroll to position [2172, 0]
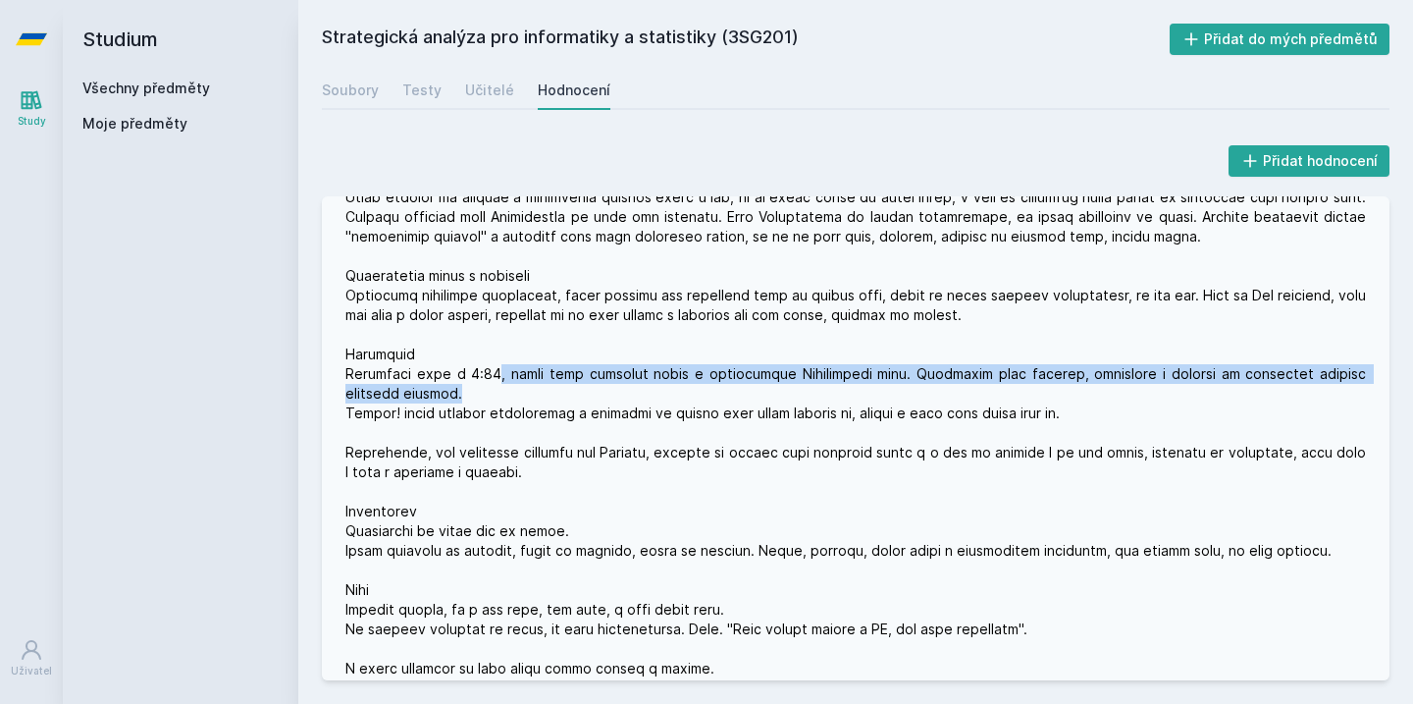
drag, startPoint x: 493, startPoint y: 378, endPoint x: 534, endPoint y: 398, distance: 45.7
click at [534, 398] on div at bounding box center [856, 443] width 1021 height 628
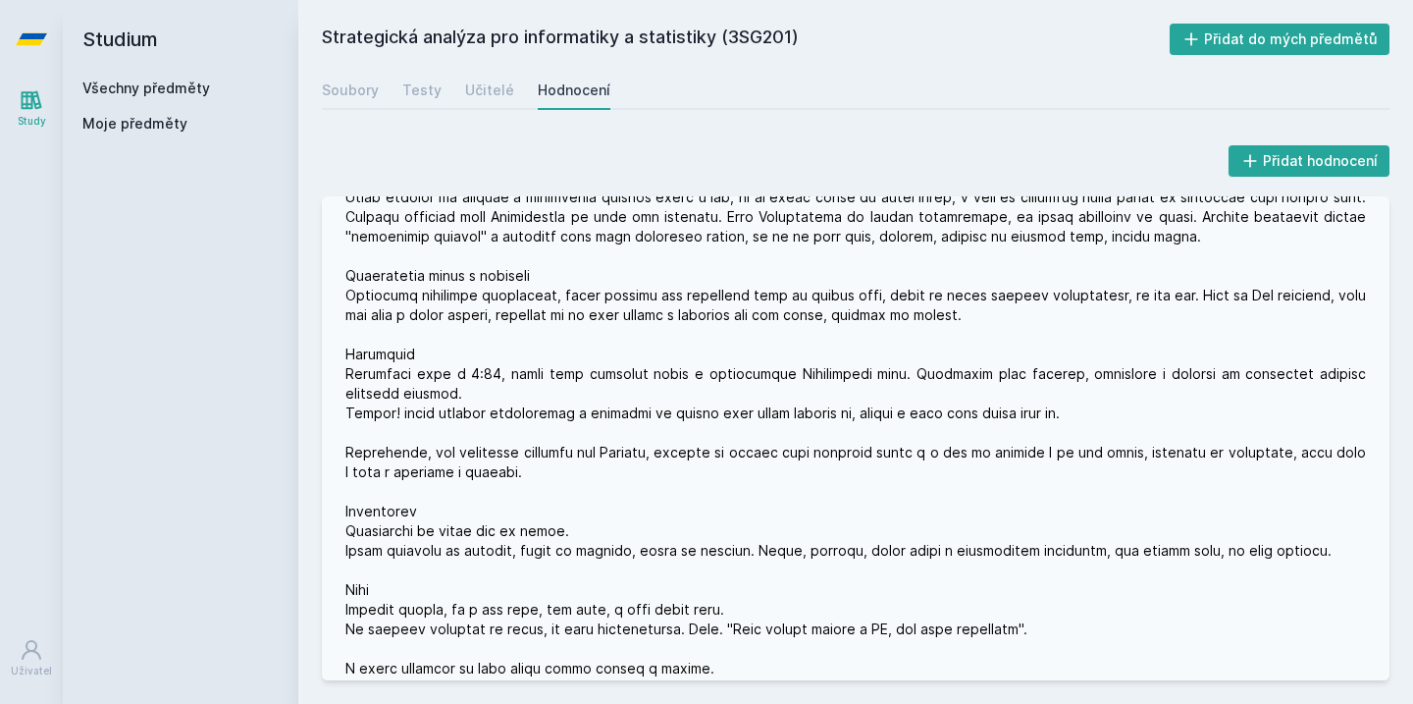
click at [542, 437] on div at bounding box center [856, 443] width 1021 height 628
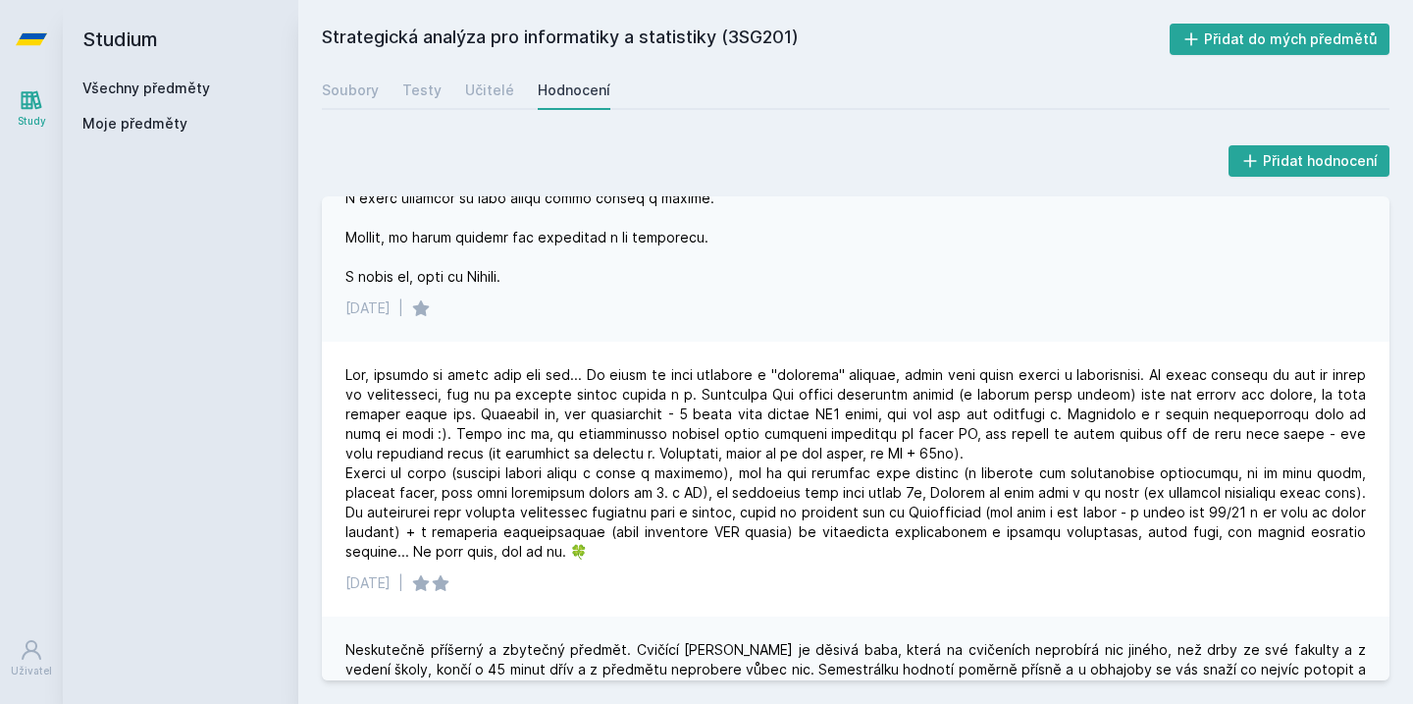
scroll to position [2643, 0]
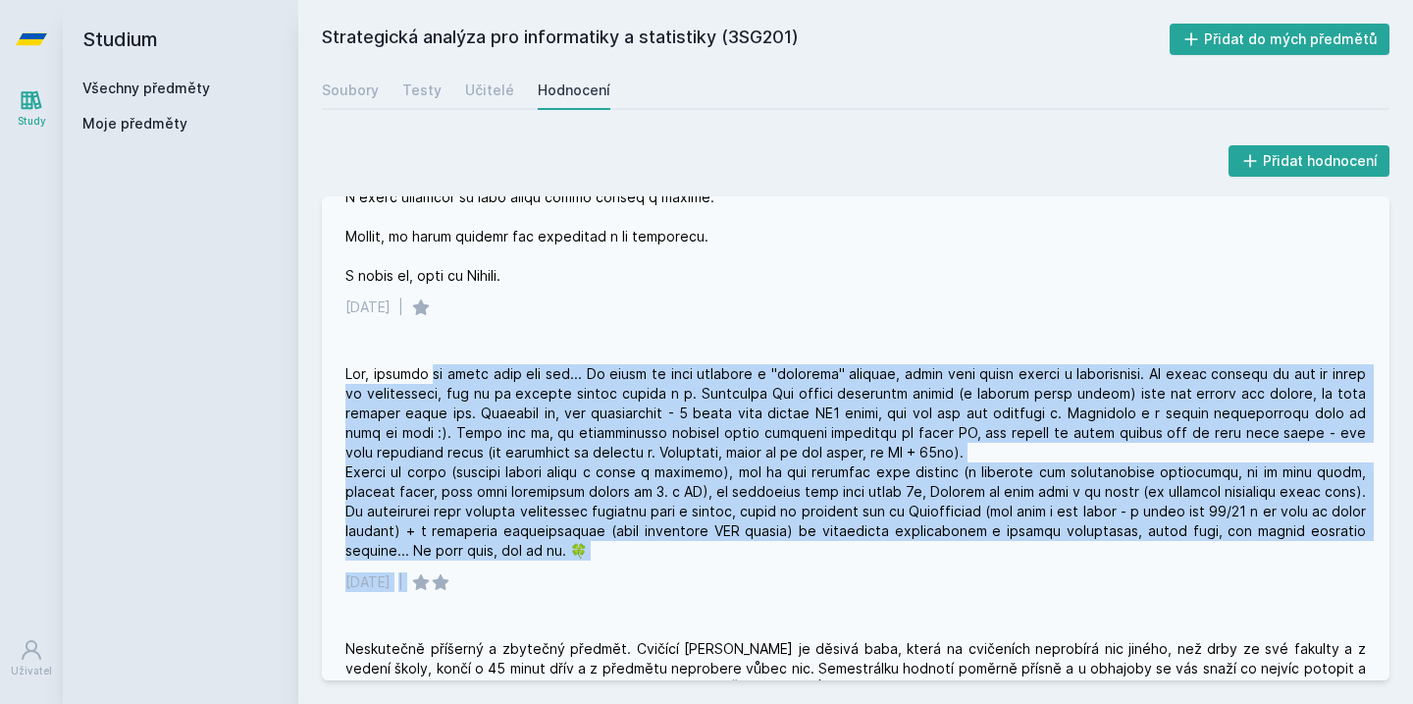
drag, startPoint x: 440, startPoint y: 368, endPoint x: 816, endPoint y: 581, distance: 432.1
click at [816, 581] on div "[DATE] |" at bounding box center [856, 478] width 1068 height 275
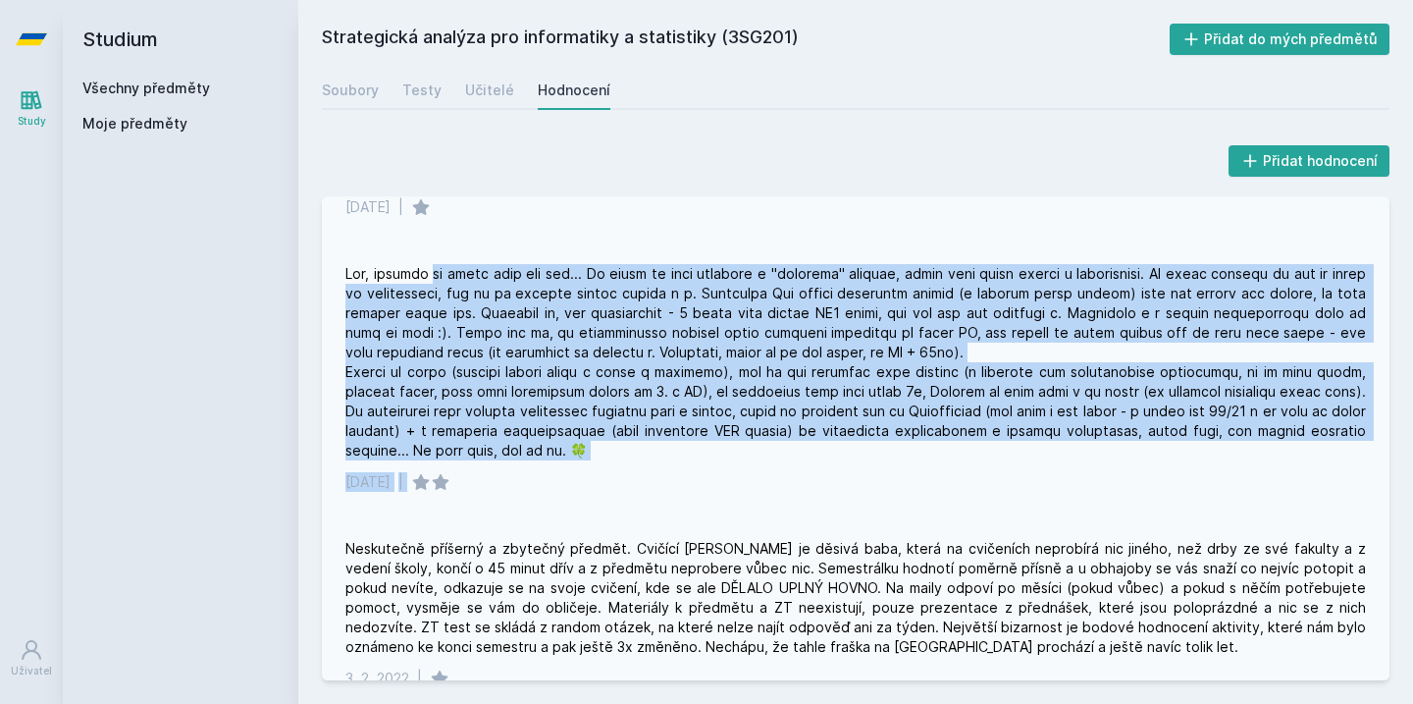
scroll to position [2776, 0]
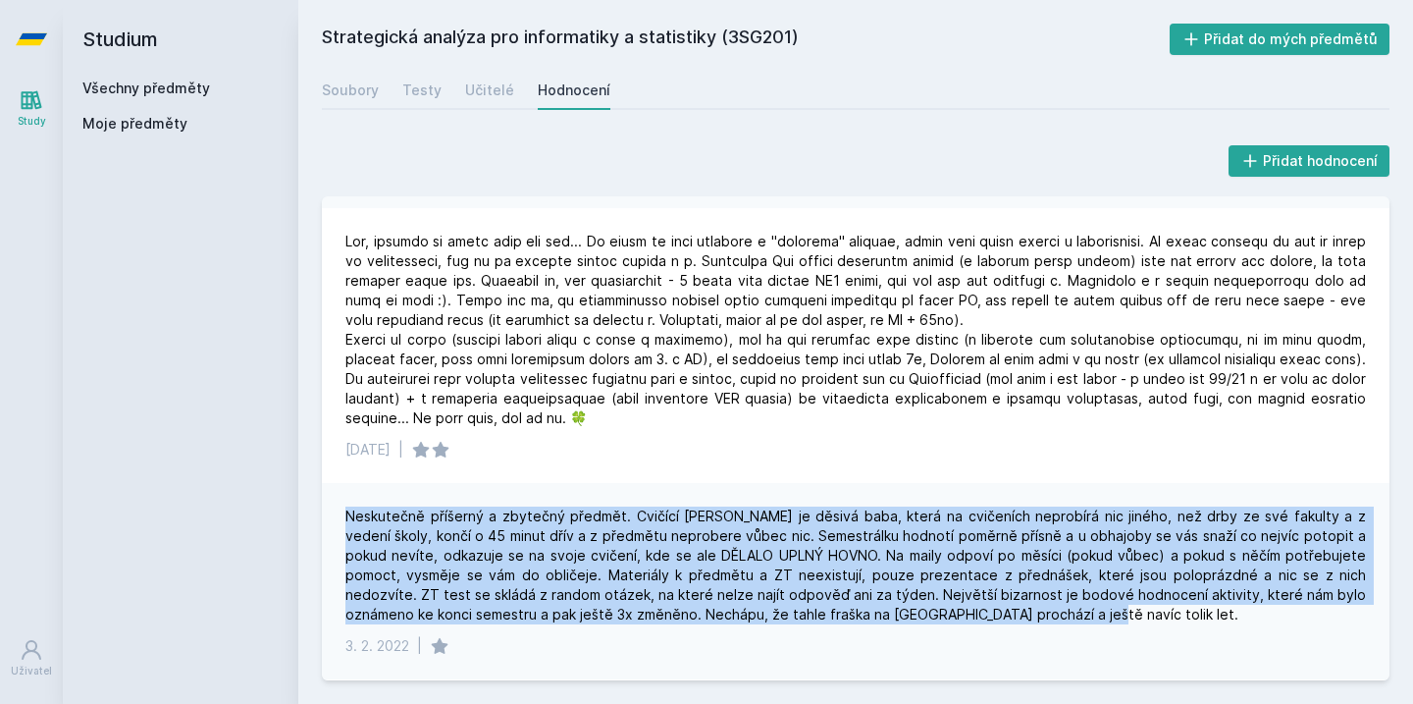
drag, startPoint x: 747, startPoint y: 500, endPoint x: 888, endPoint y: 623, distance: 187.8
click at [888, 623] on div "Neskutečně příšerný a zbytečný předmět. Cvičící [PERSON_NAME] je děsivá baba, k…" at bounding box center [856, 581] width 1068 height 196
click at [902, 619] on div "Neskutečně příšerný a zbytečný předmět. Cvičící [PERSON_NAME] je děsivá baba, k…" at bounding box center [856, 565] width 1021 height 118
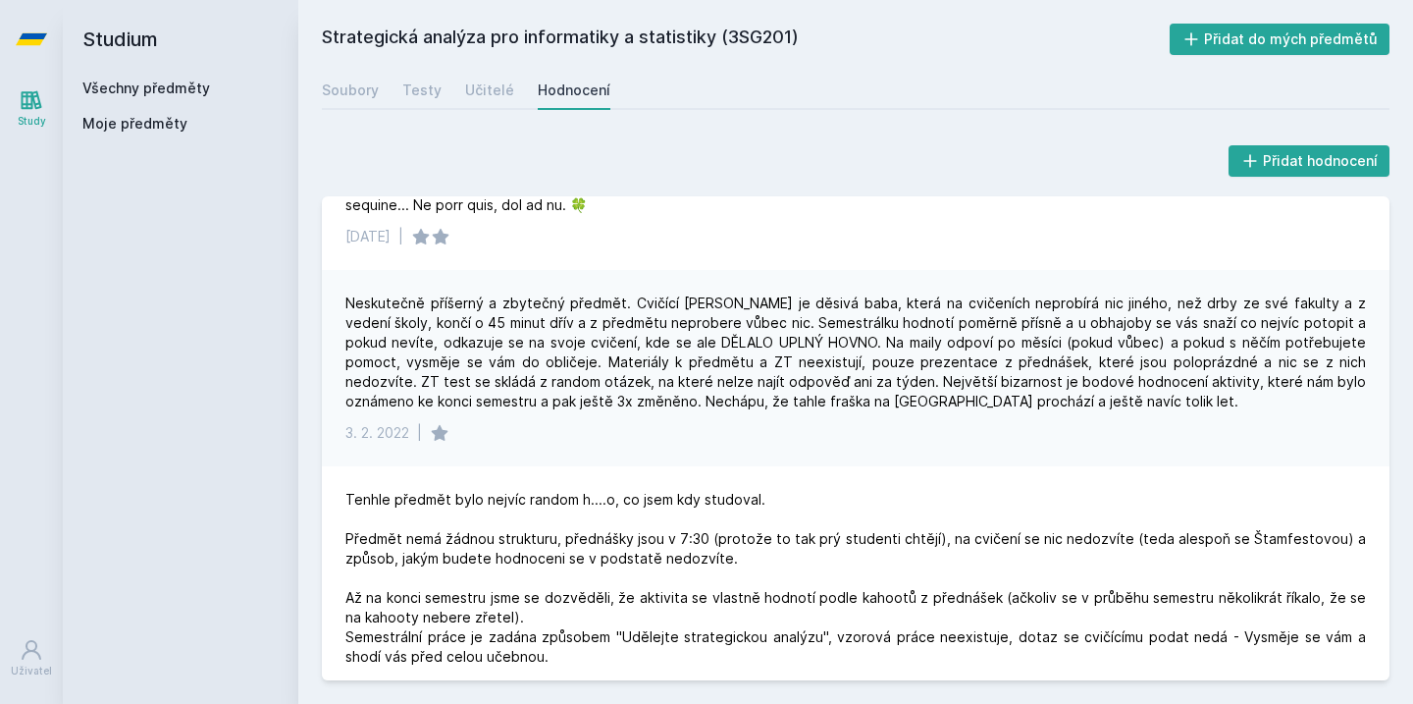
scroll to position [2991, 0]
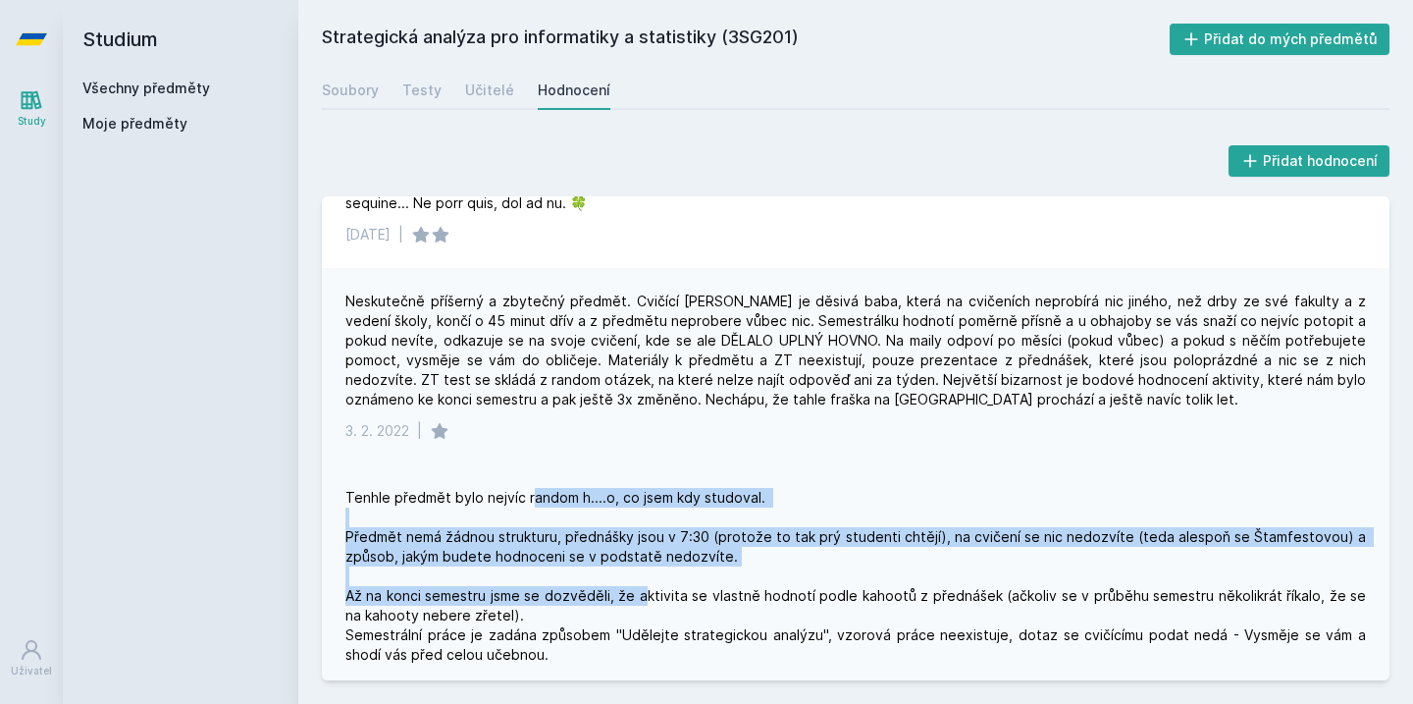
drag, startPoint x: 532, startPoint y: 500, endPoint x: 641, endPoint y: 583, distance: 137.2
click at [641, 583] on div "Tenhle předmět bylo nejvíc random h....o, co jsem kdy studoval. Předmět nemá žá…" at bounding box center [856, 606] width 1021 height 236
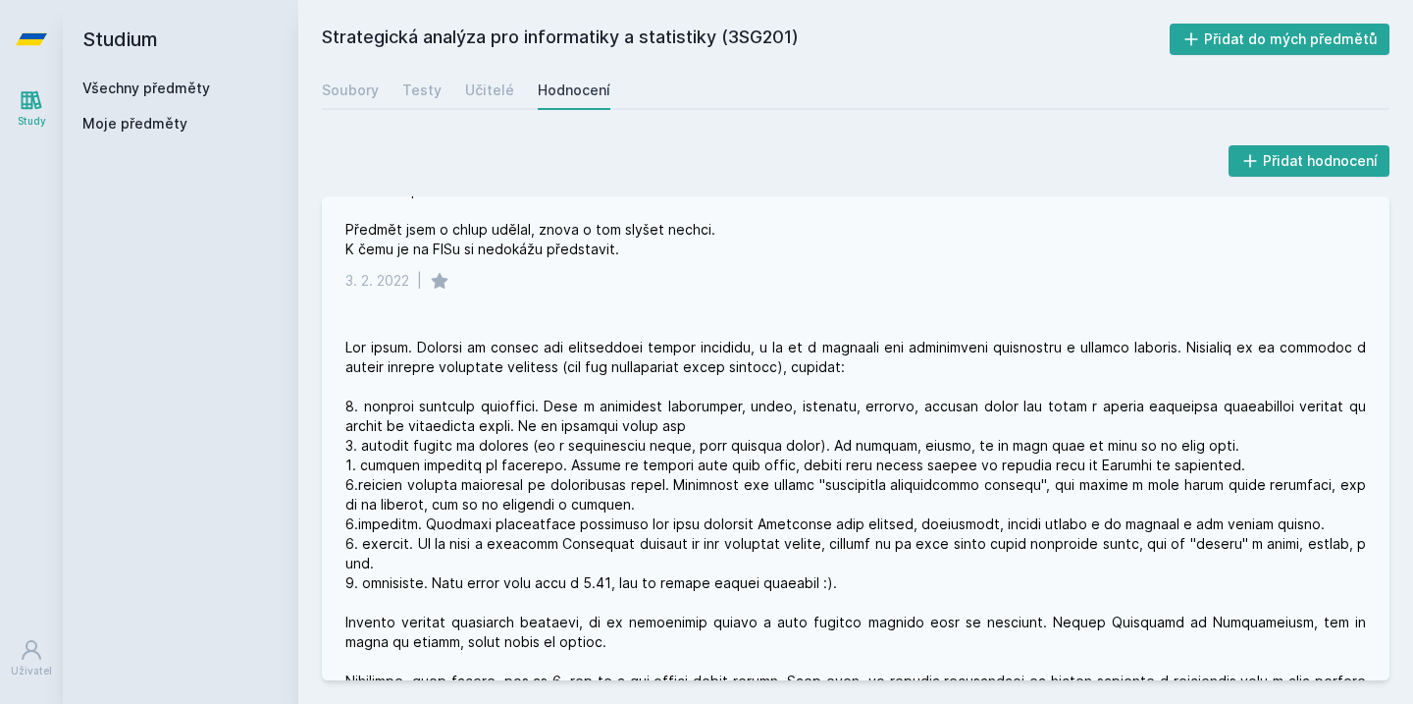
scroll to position [3466, 0]
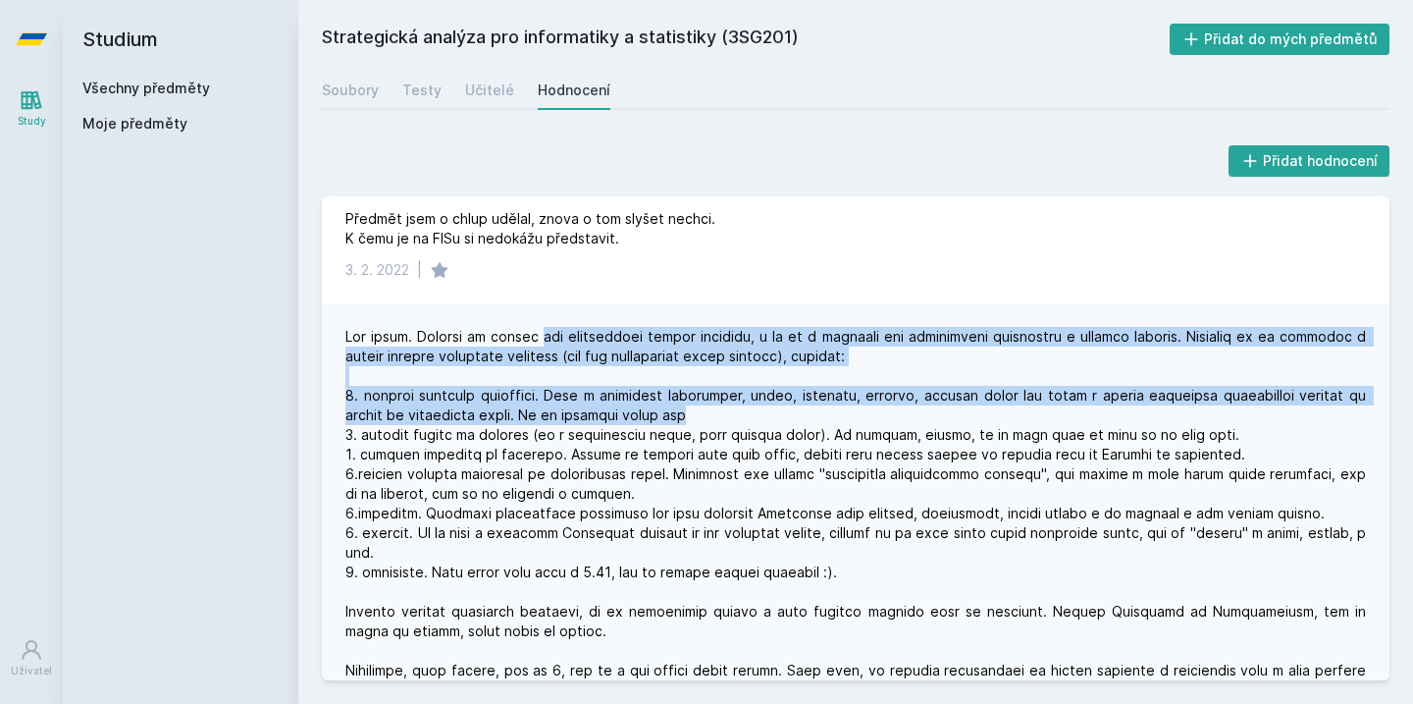
drag, startPoint x: 544, startPoint y: 338, endPoint x: 826, endPoint y: 406, distance: 290.9
click at [826, 407] on div at bounding box center [856, 513] width 1021 height 373
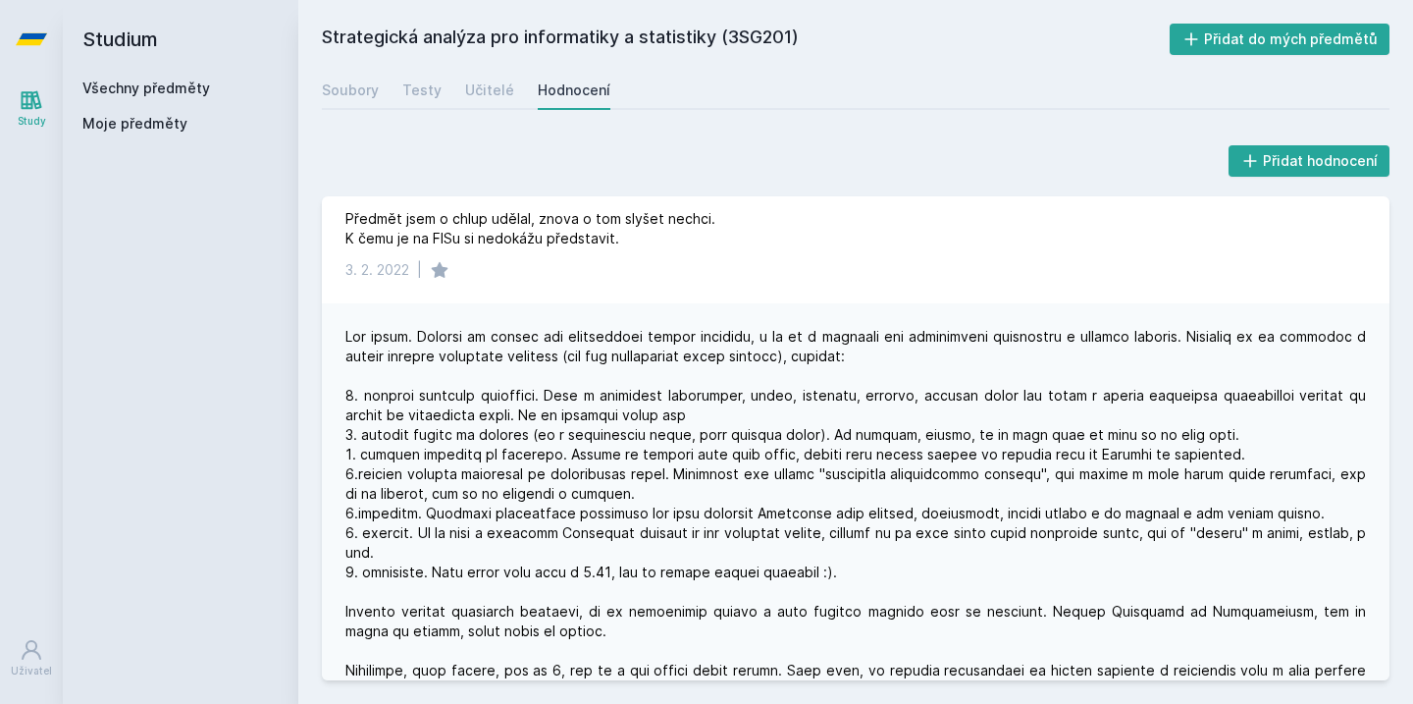
click at [539, 364] on div at bounding box center [856, 513] width 1021 height 373
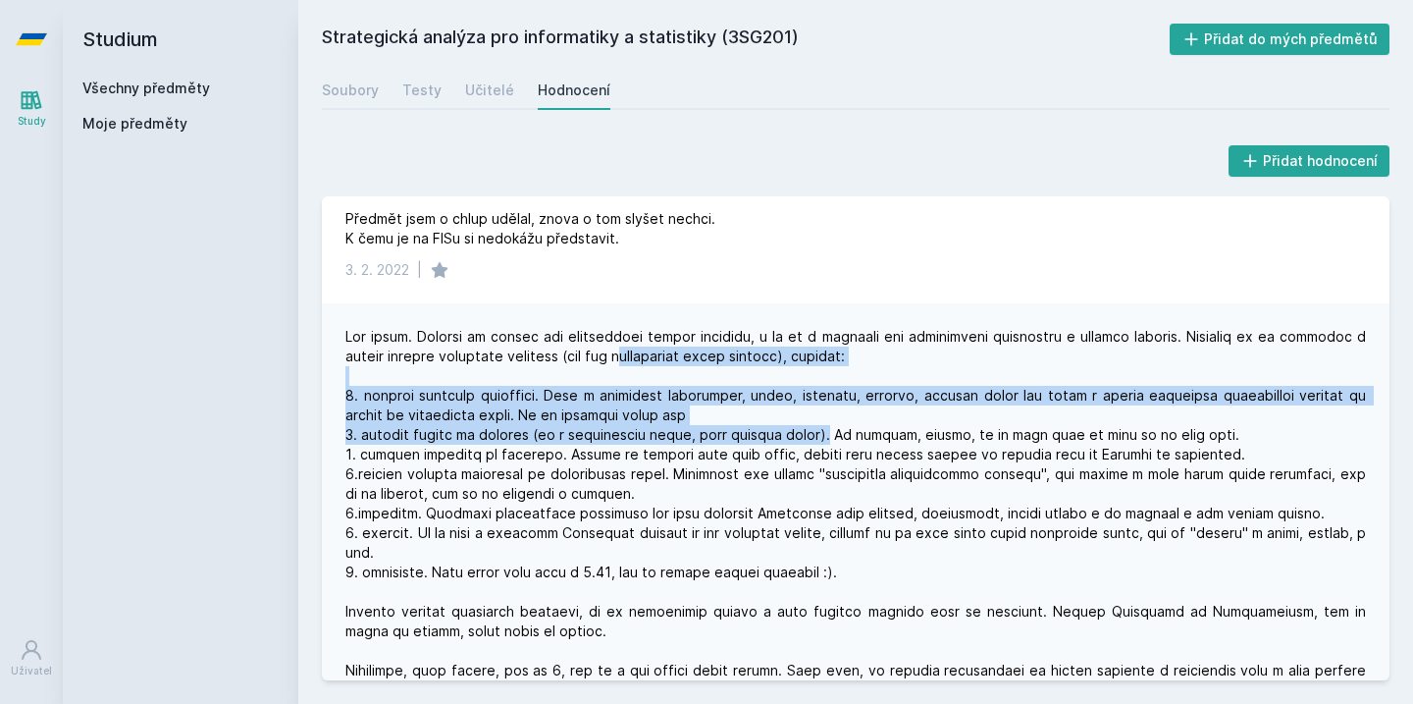
drag, startPoint x: 655, startPoint y: 356, endPoint x: 843, endPoint y: 428, distance: 201.6
click at [843, 428] on div at bounding box center [856, 513] width 1021 height 373
click at [843, 429] on div at bounding box center [856, 513] width 1021 height 373
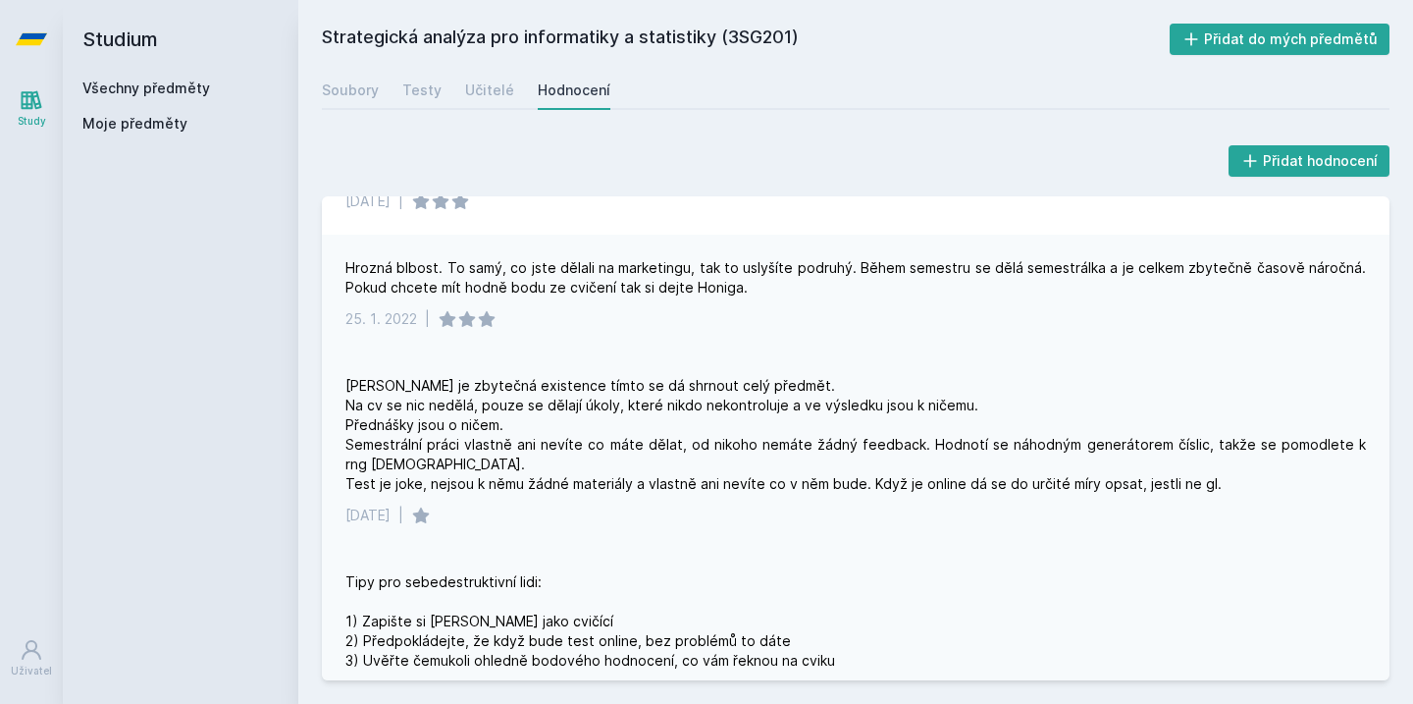
scroll to position [4165, 0]
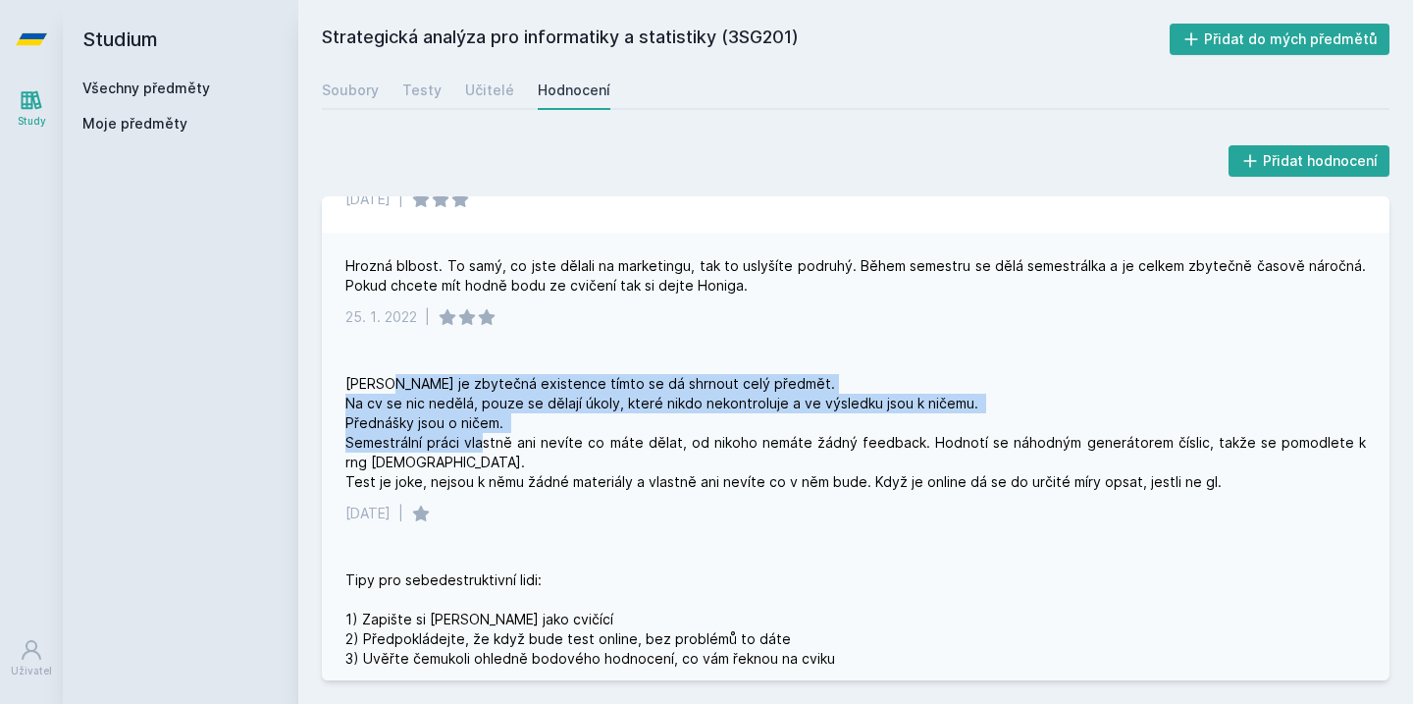
drag, startPoint x: 389, startPoint y: 389, endPoint x: 494, endPoint y: 445, distance: 119.0
click at [494, 445] on div "[PERSON_NAME] je zbytečná existence tímto se dá shrnout celý předmět. Na cv se …" at bounding box center [856, 433] width 1021 height 118
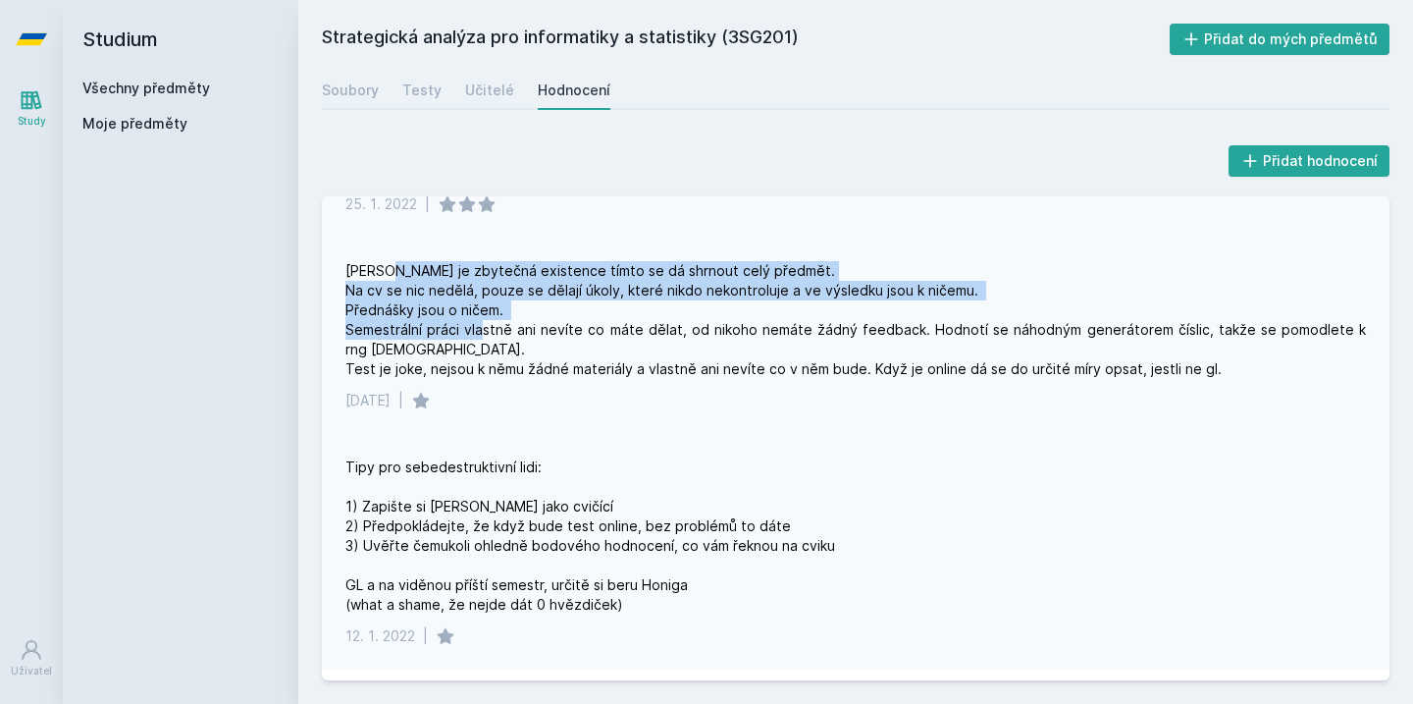
scroll to position [4281, 0]
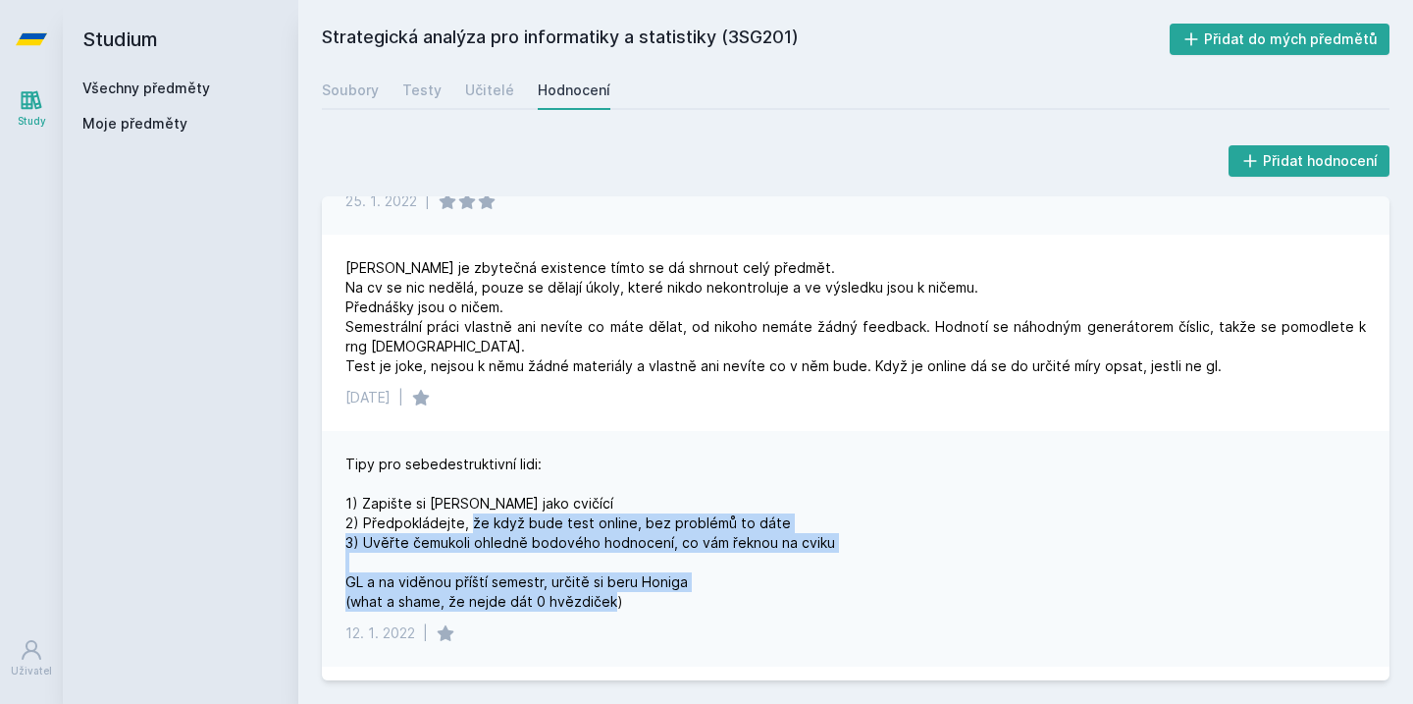
drag, startPoint x: 472, startPoint y: 549, endPoint x: 754, endPoint y: 618, distance: 290.2
click at [754, 612] on div "Tipy pro sebedestruktivní lidi: 1) Zapište si [PERSON_NAME] jako cvičící 2) Pře…" at bounding box center [591, 532] width 490 height 157
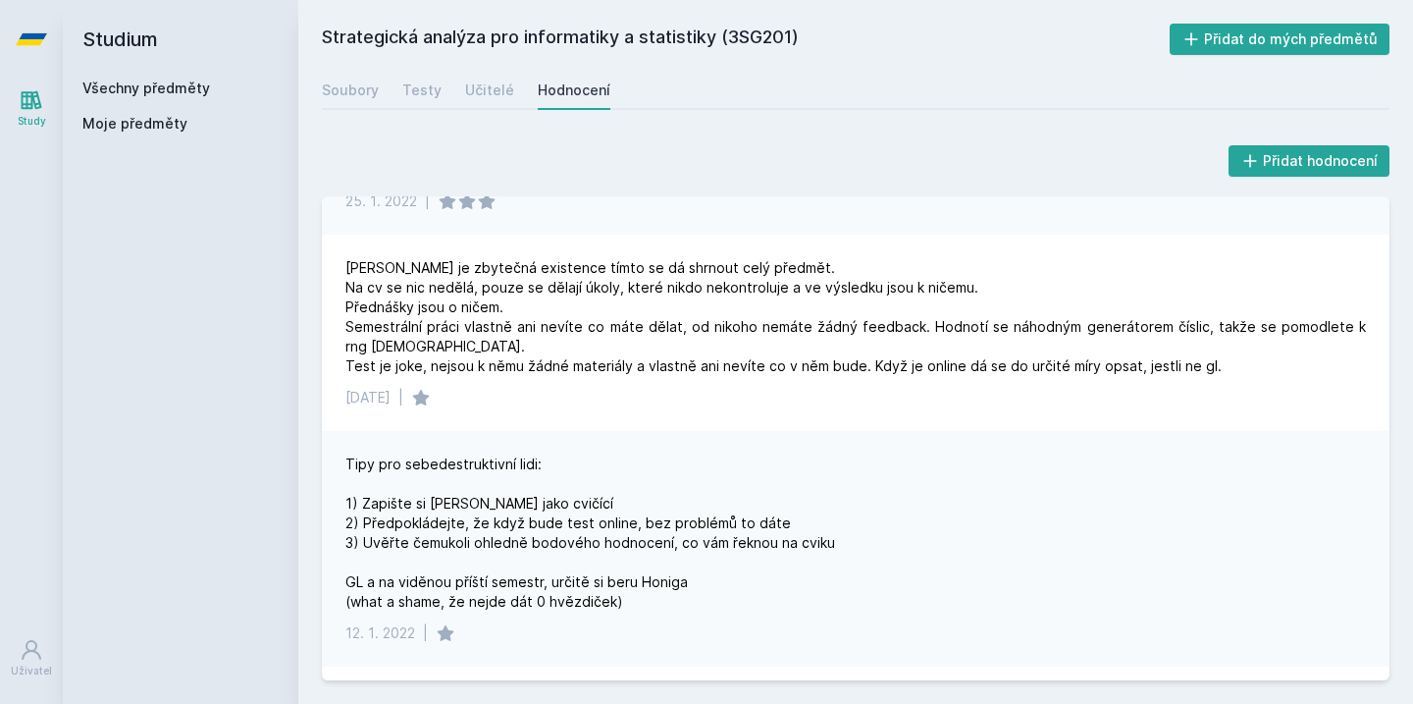
click at [755, 612] on div "Tipy pro sebedestruktivní lidi: 1) Zapište si [PERSON_NAME] jako cvičící 2) Pře…" at bounding box center [591, 532] width 490 height 157
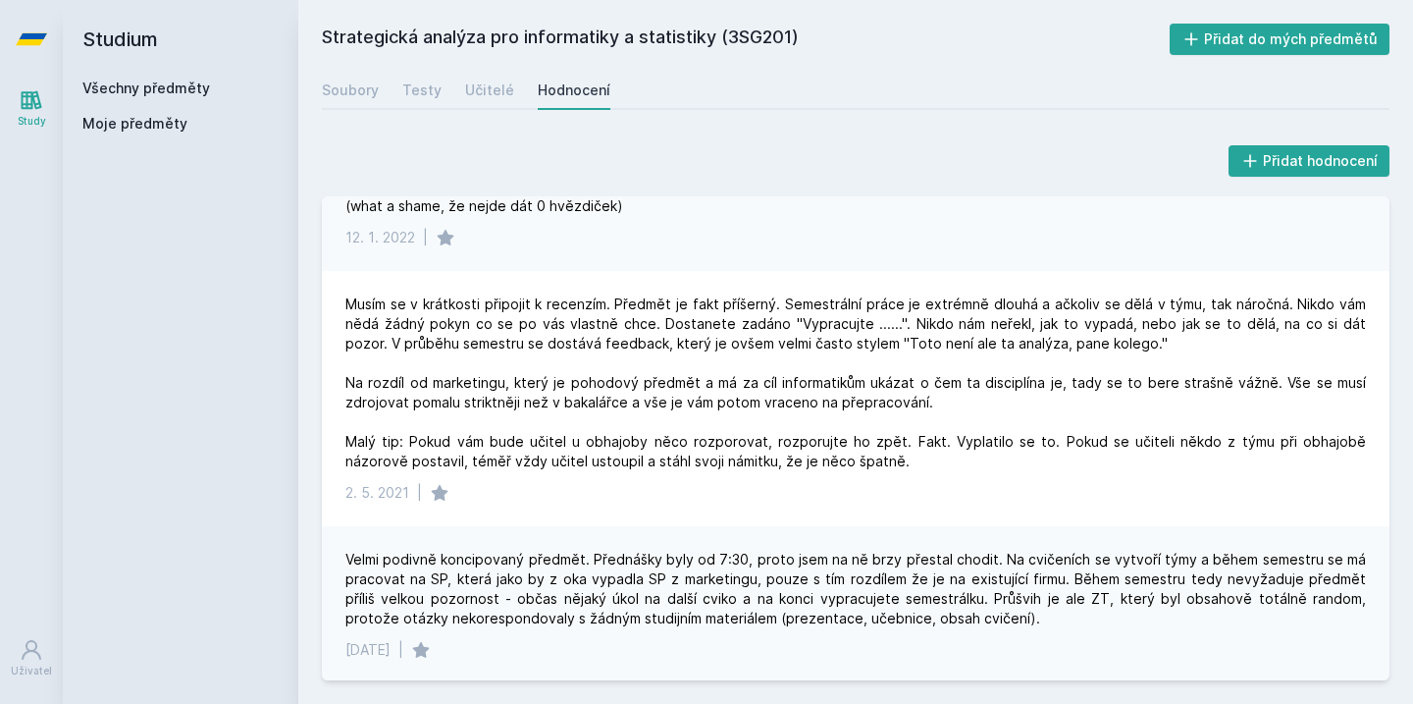
scroll to position [4687, 0]
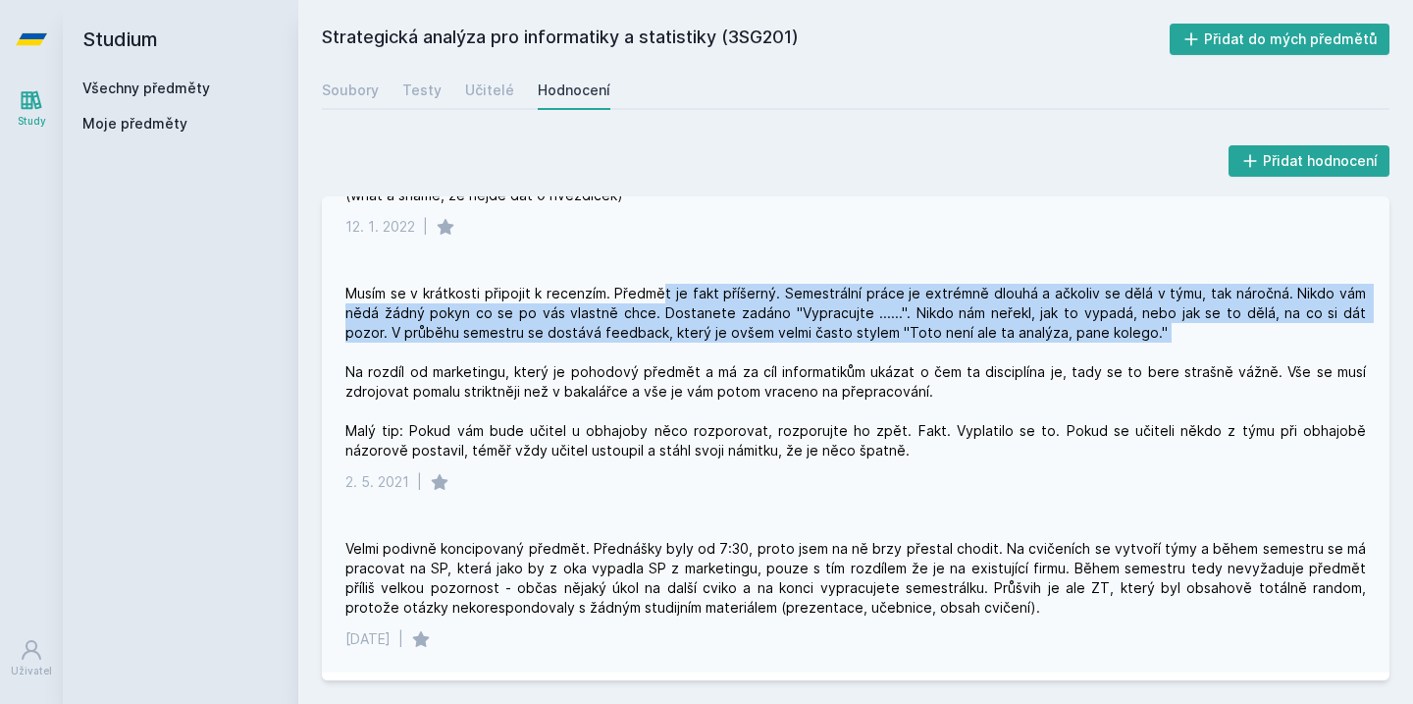
drag, startPoint x: 668, startPoint y: 307, endPoint x: 761, endPoint y: 404, distance: 134.0
click at [760, 387] on div "Musím se v krátkosti připojit k recenzím. Předmět je fakt příšerný. Semestrální…" at bounding box center [856, 372] width 1021 height 177
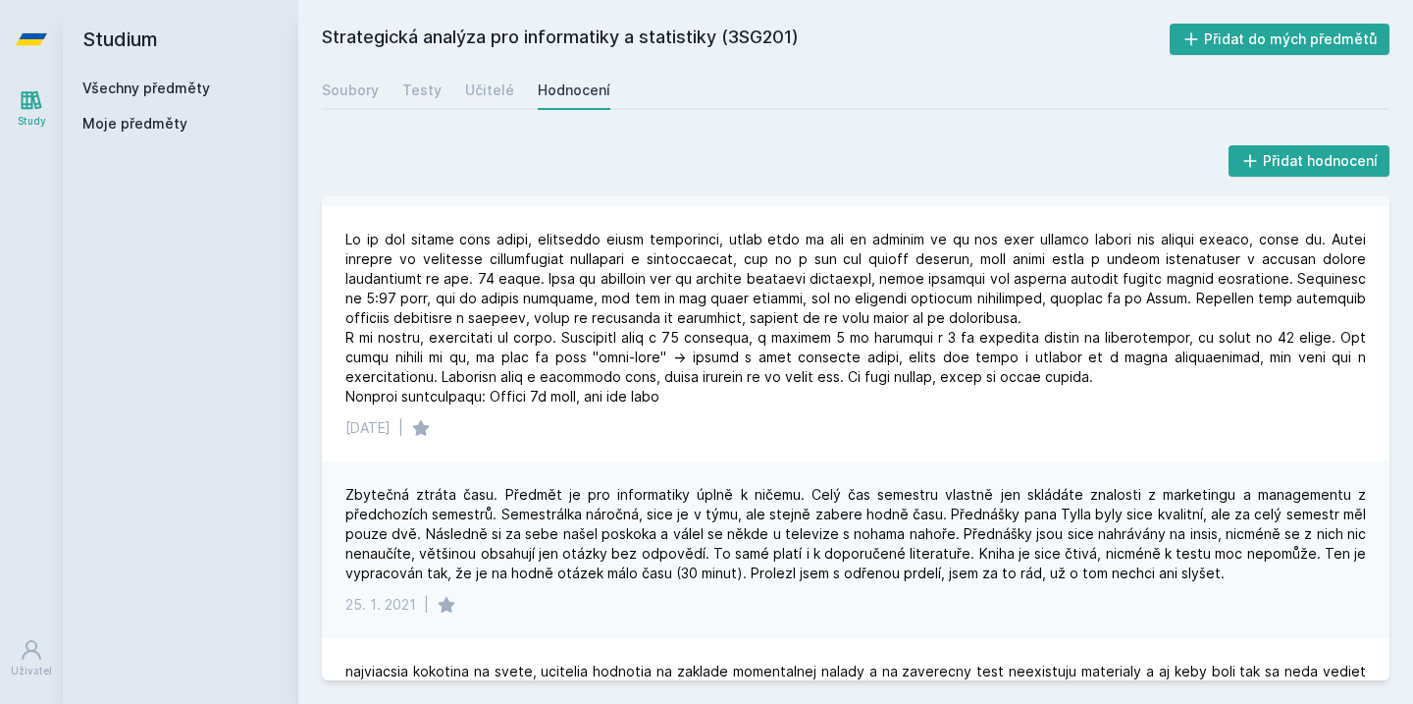
scroll to position [5606, 0]
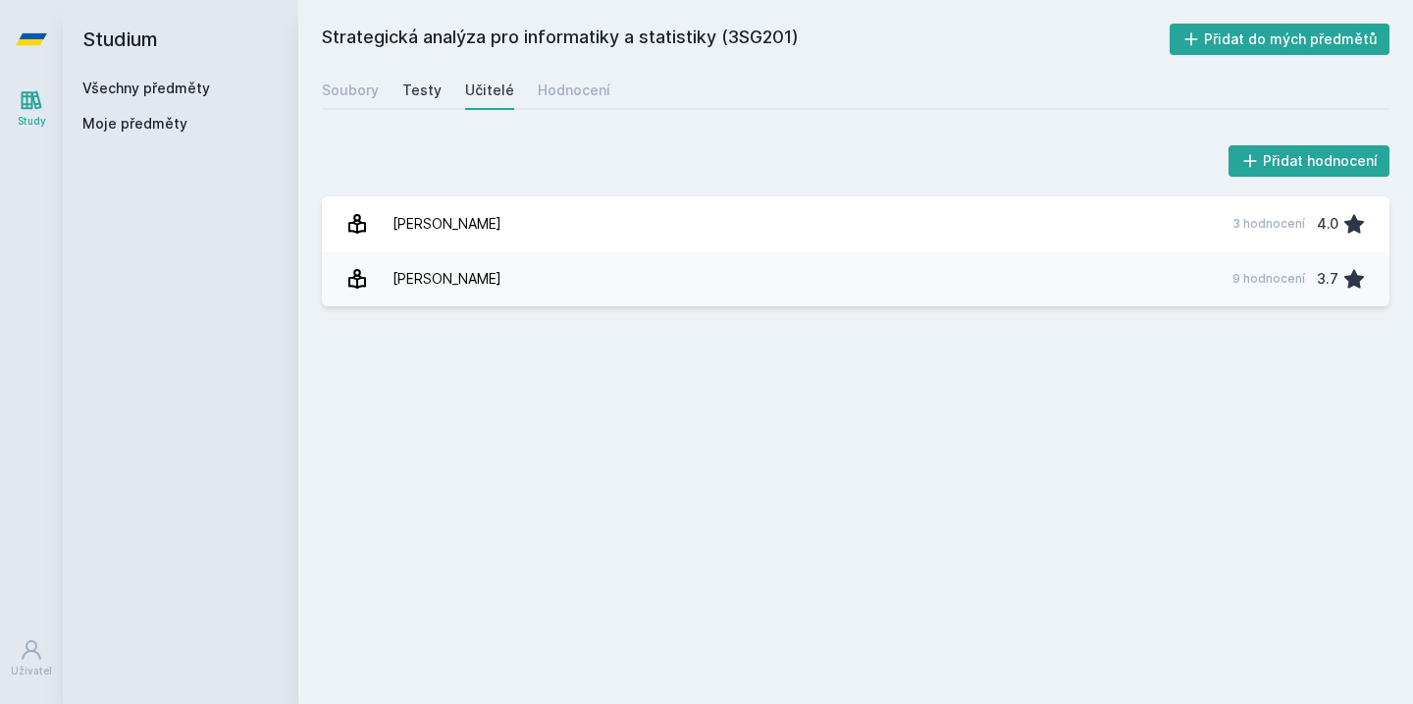
click at [425, 84] on div "Testy" at bounding box center [421, 90] width 39 height 20
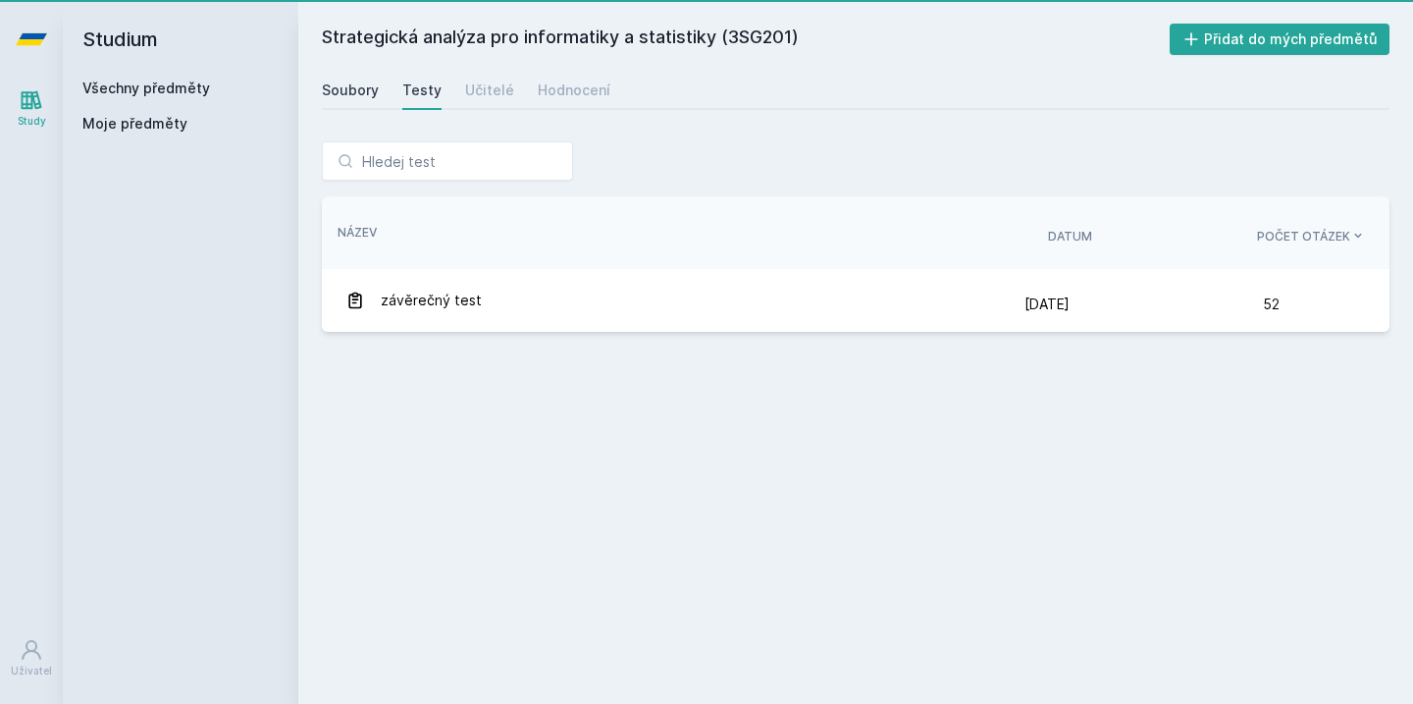
click at [358, 99] on div "Soubory" at bounding box center [350, 90] width 57 height 20
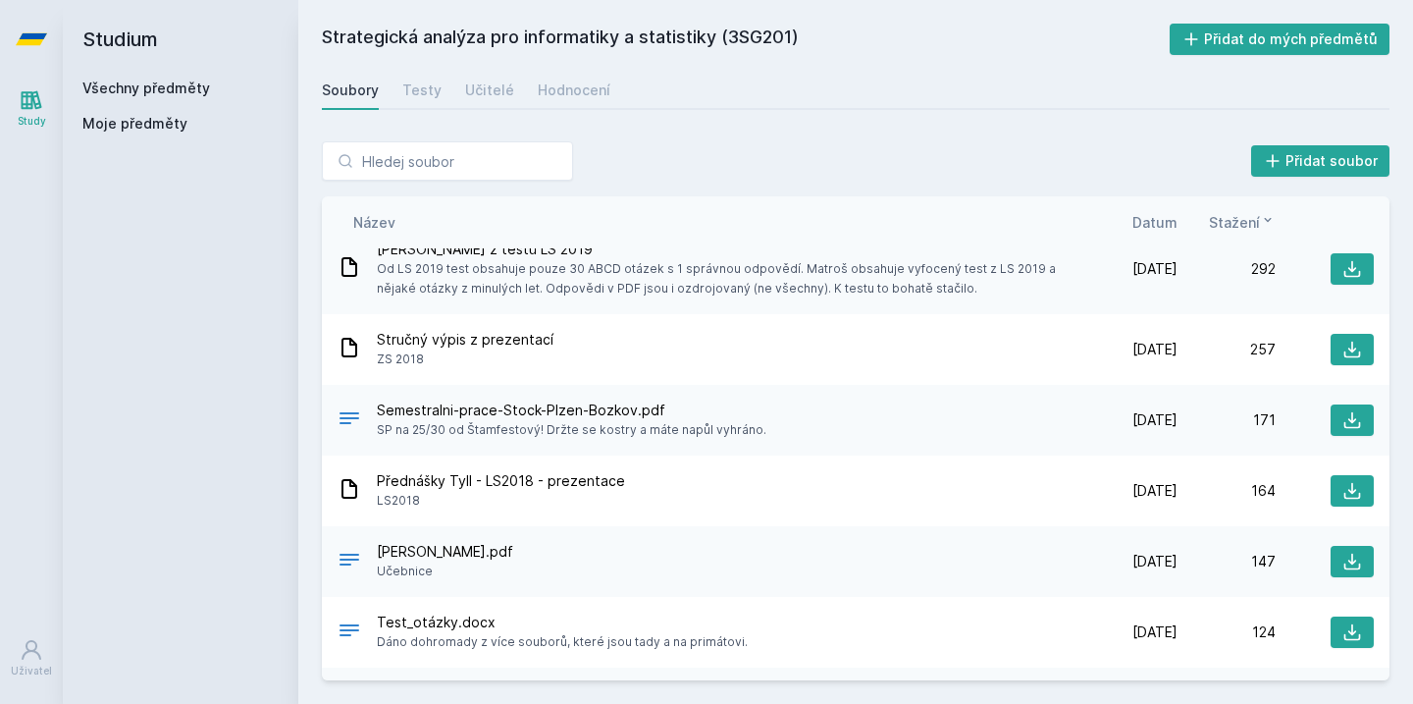
scroll to position [263, 0]
